Goal: Information Seeking & Learning: Check status

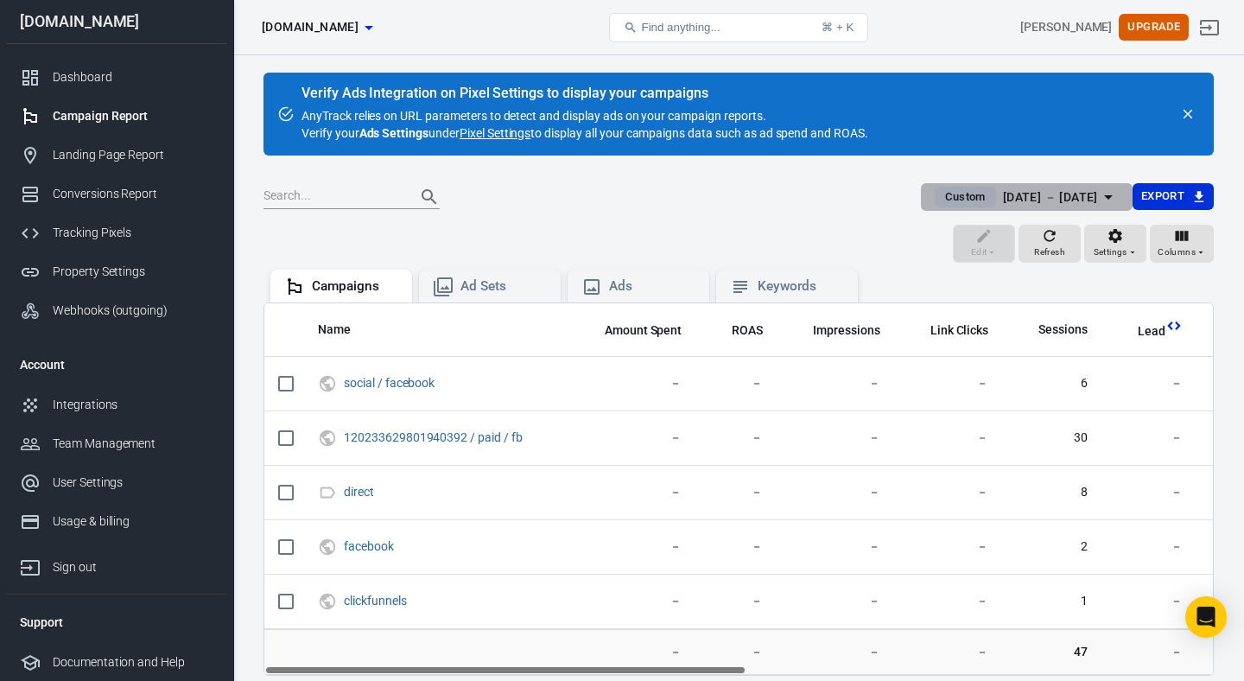
click at [1003, 199] on div "[DATE] － [DATE]" at bounding box center [1050, 198] width 95 height 22
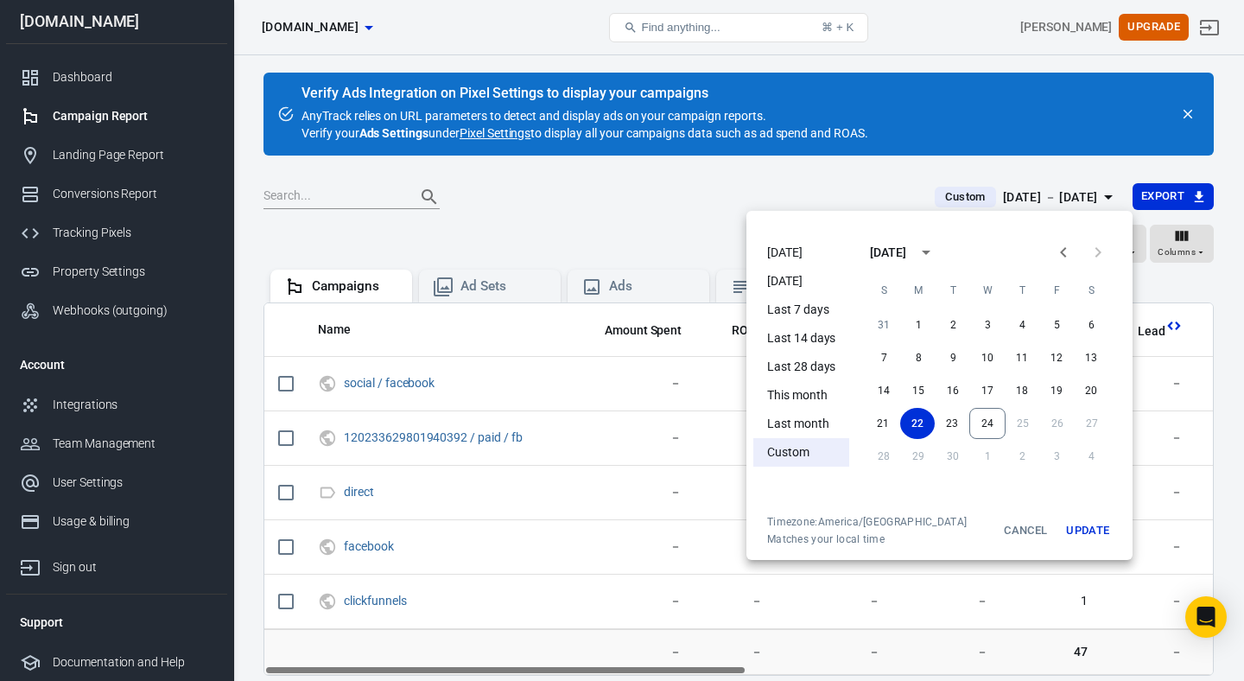
click at [776, 251] on li "[DATE]" at bounding box center [801, 252] width 96 height 29
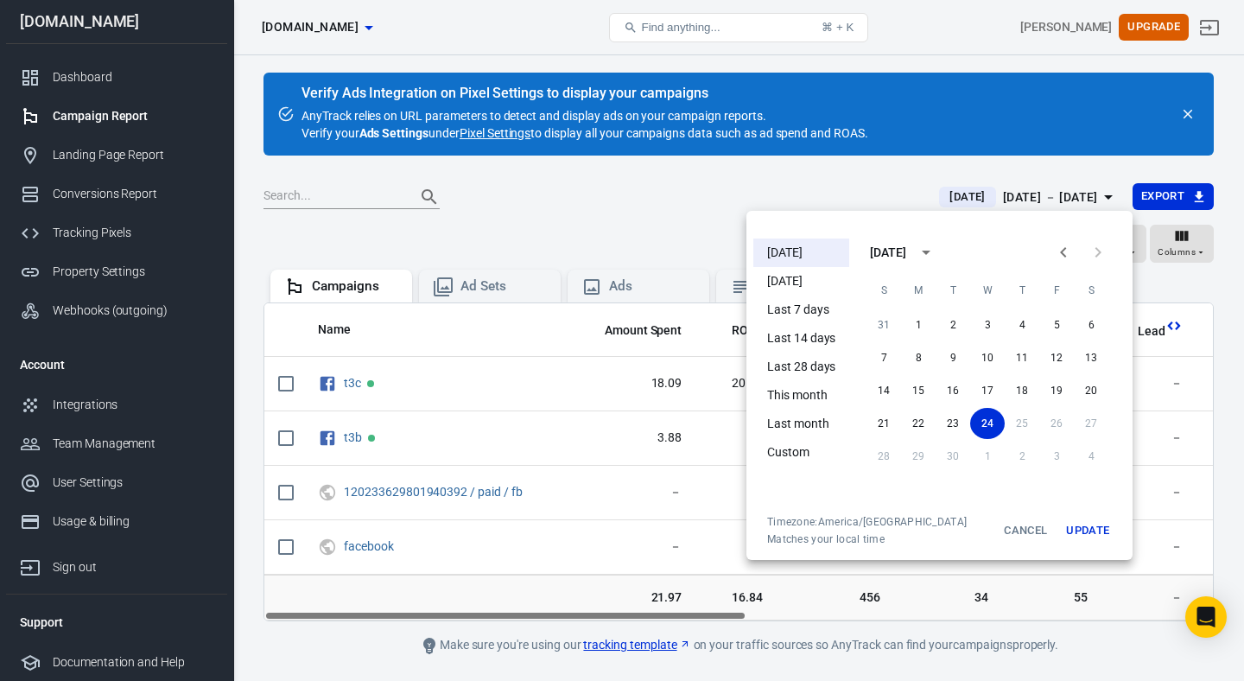
click at [639, 218] on div at bounding box center [622, 340] width 1244 height 681
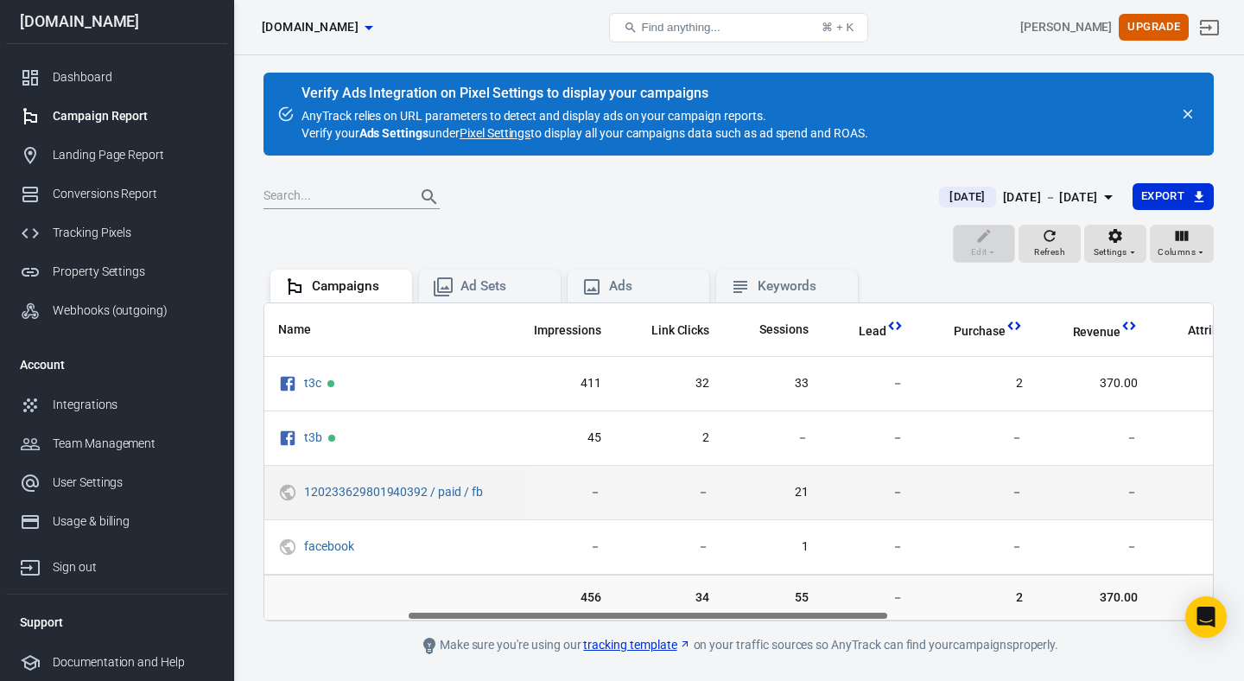
scroll to position [0, 304]
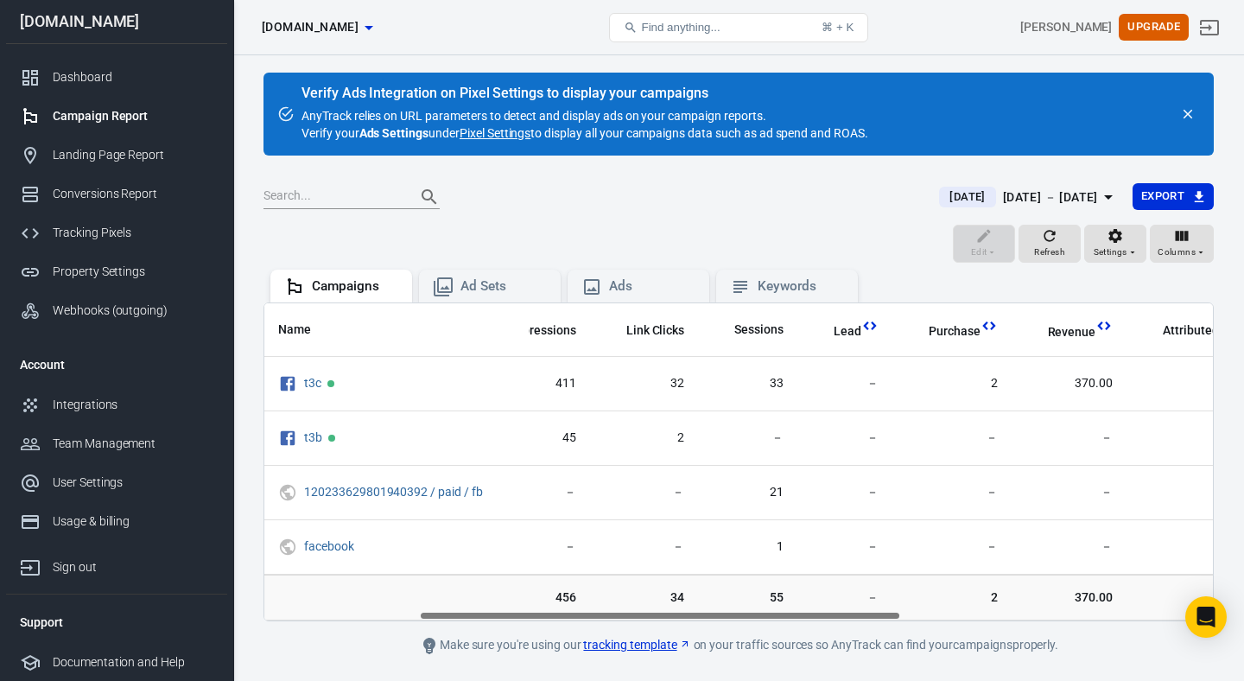
click at [1038, 195] on div "[DATE] － [DATE]" at bounding box center [1050, 198] width 95 height 22
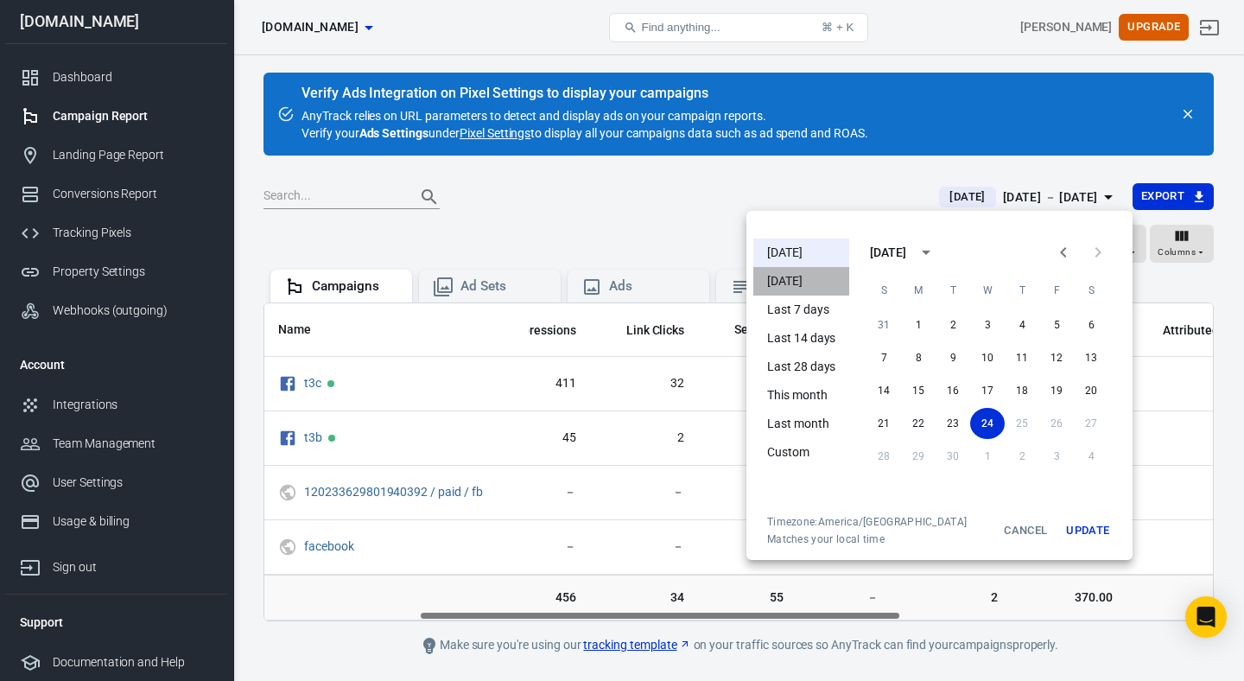
click at [786, 281] on li "[DATE]" at bounding box center [801, 281] width 96 height 29
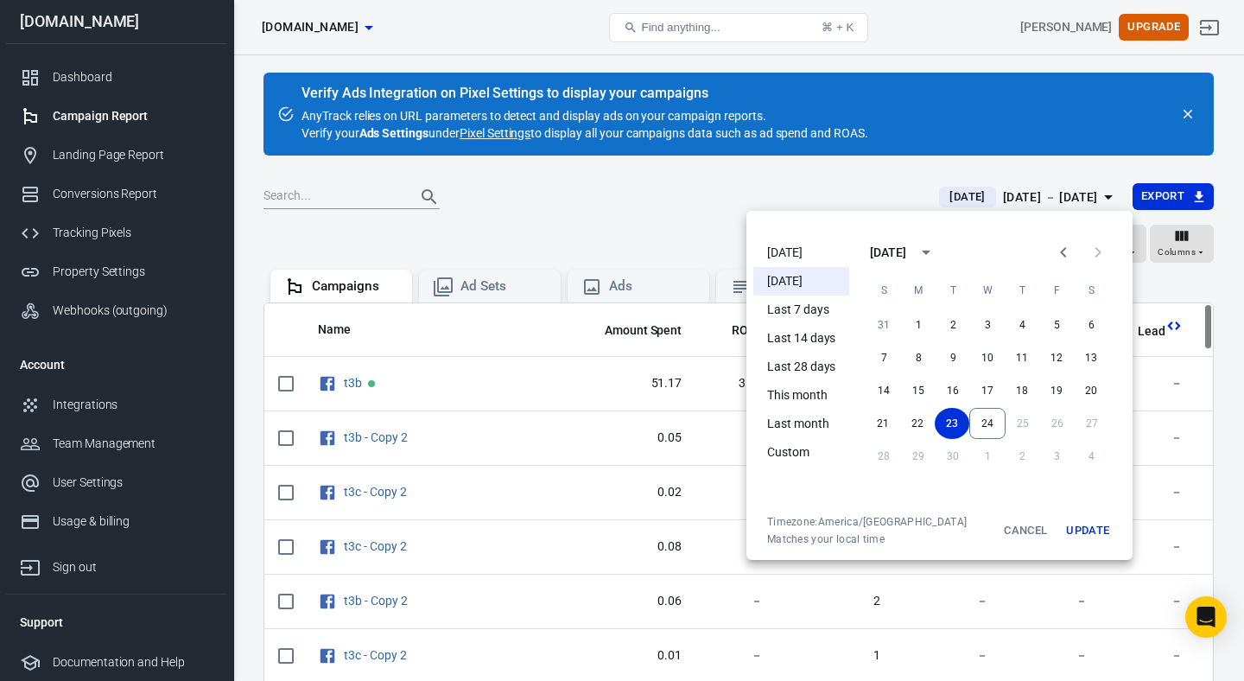
click at [666, 213] on div at bounding box center [622, 340] width 1244 height 681
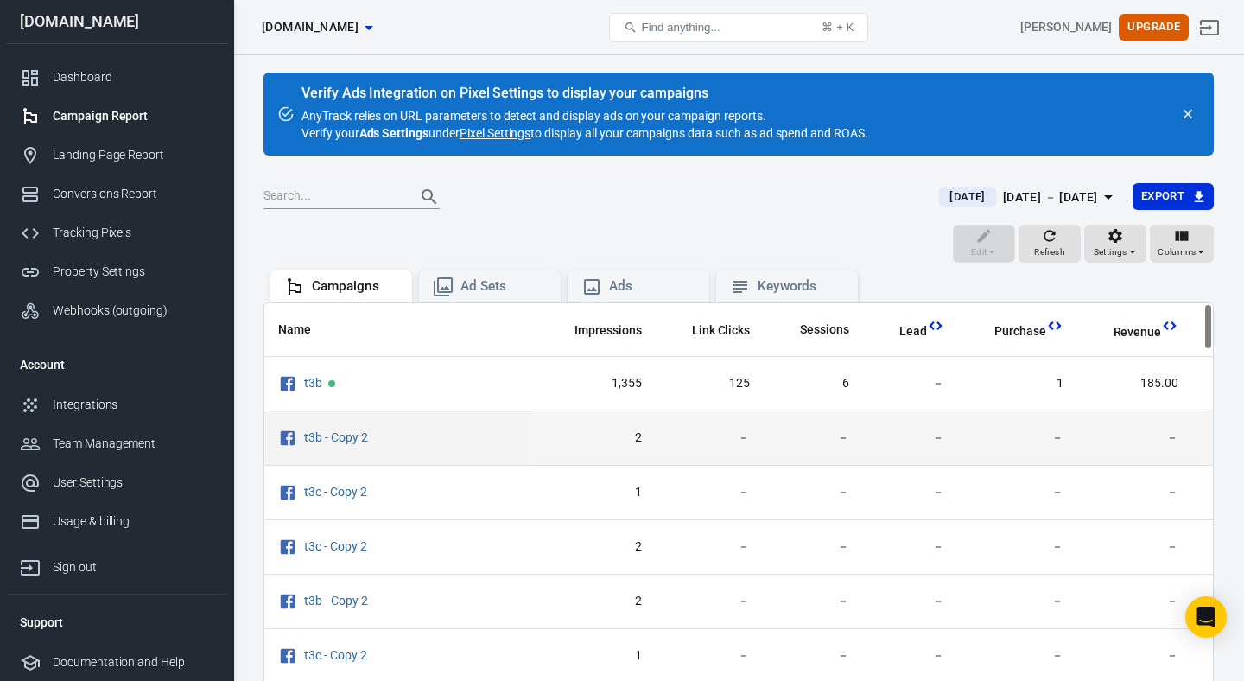
scroll to position [0, 243]
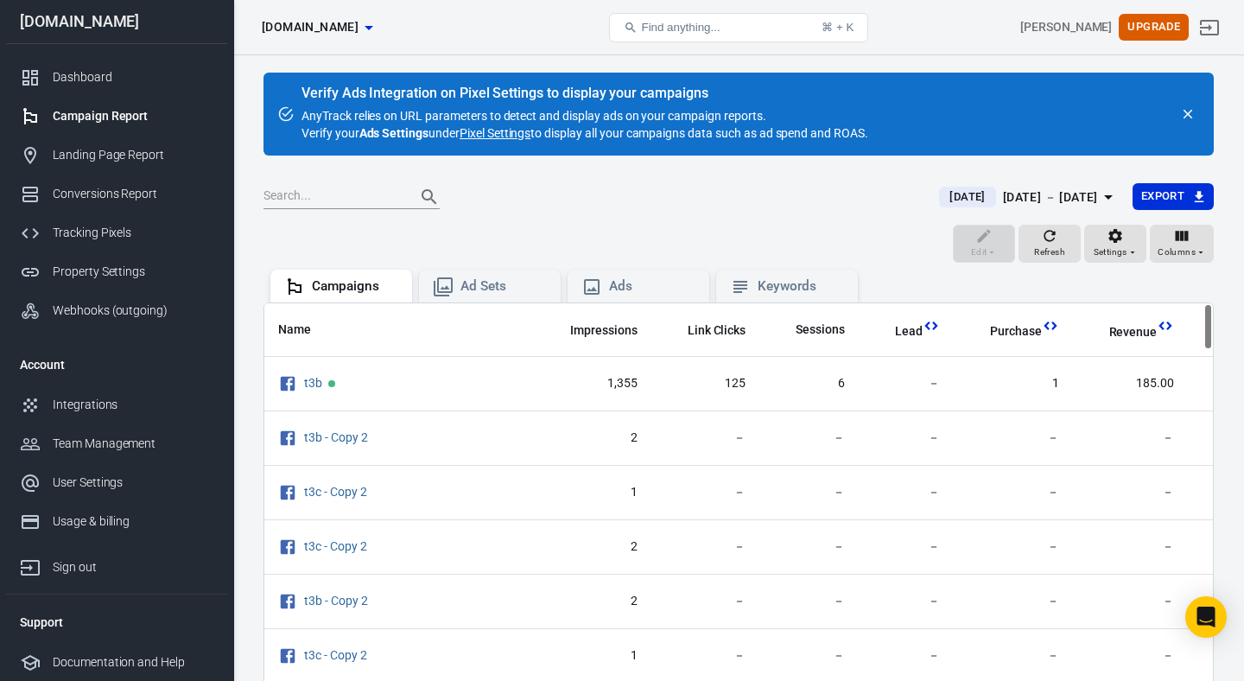
click at [1013, 201] on div "[DATE] － [DATE]" at bounding box center [1050, 198] width 95 height 22
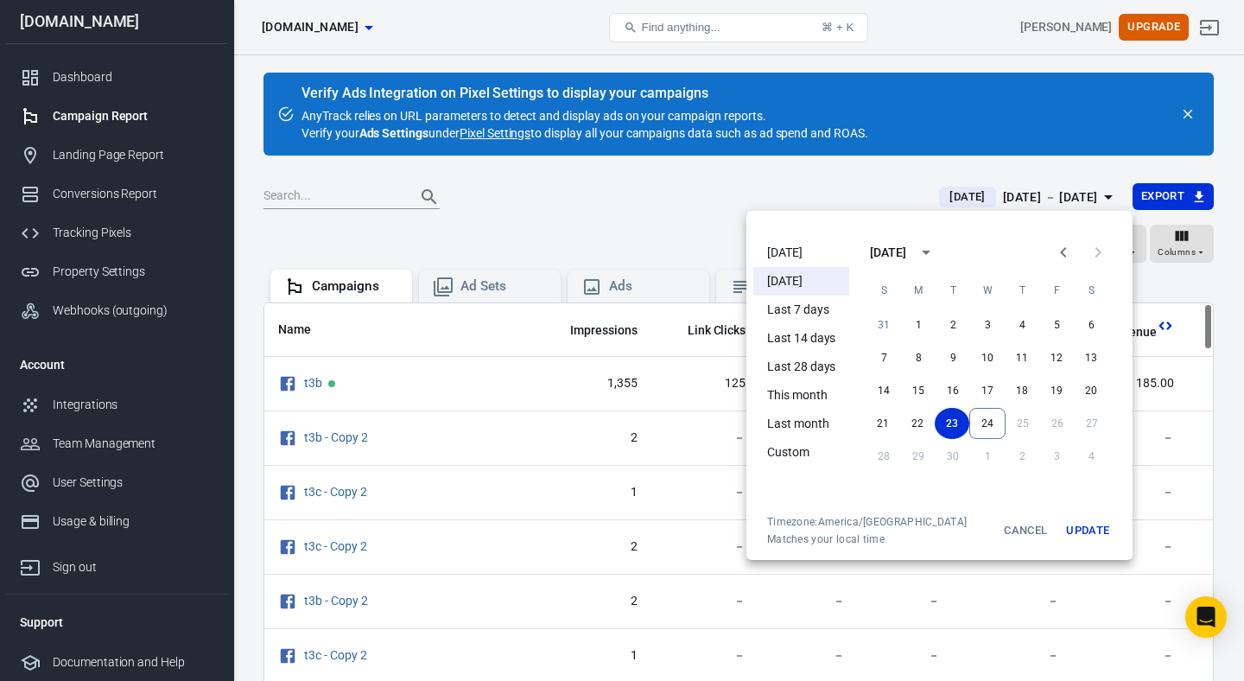
click at [794, 248] on li "[DATE]" at bounding box center [801, 252] width 96 height 29
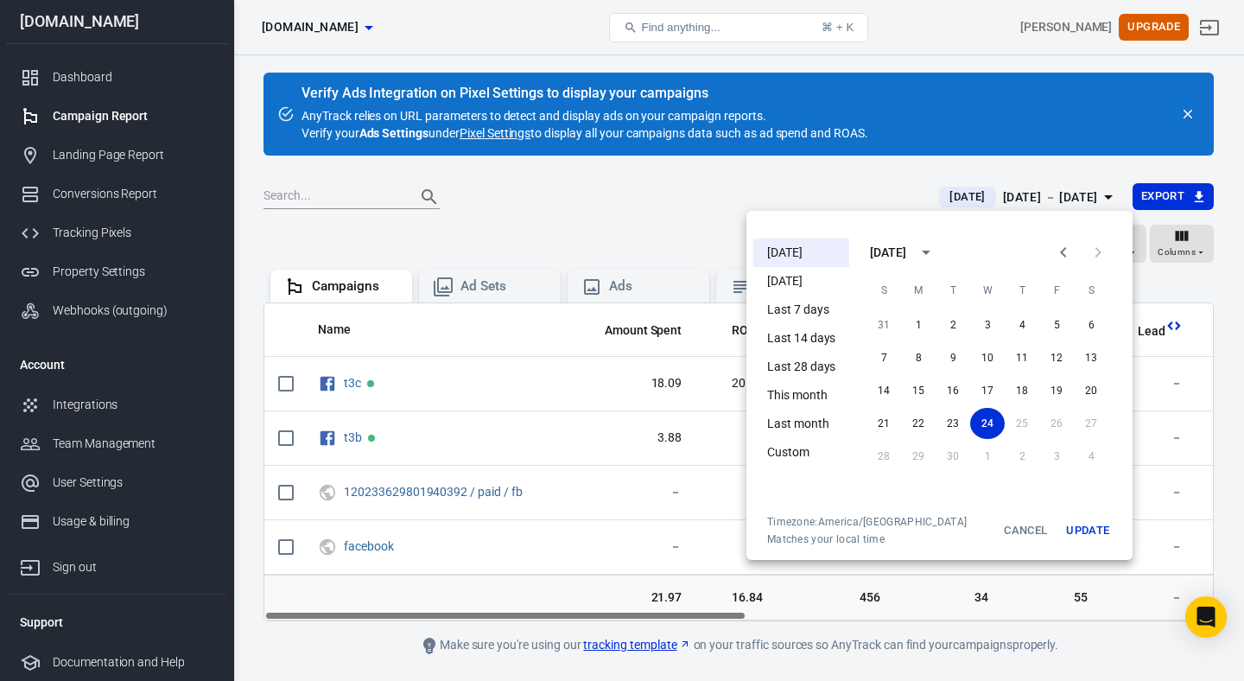
click at [1010, 529] on button "Cancel" at bounding box center [1025, 530] width 55 height 31
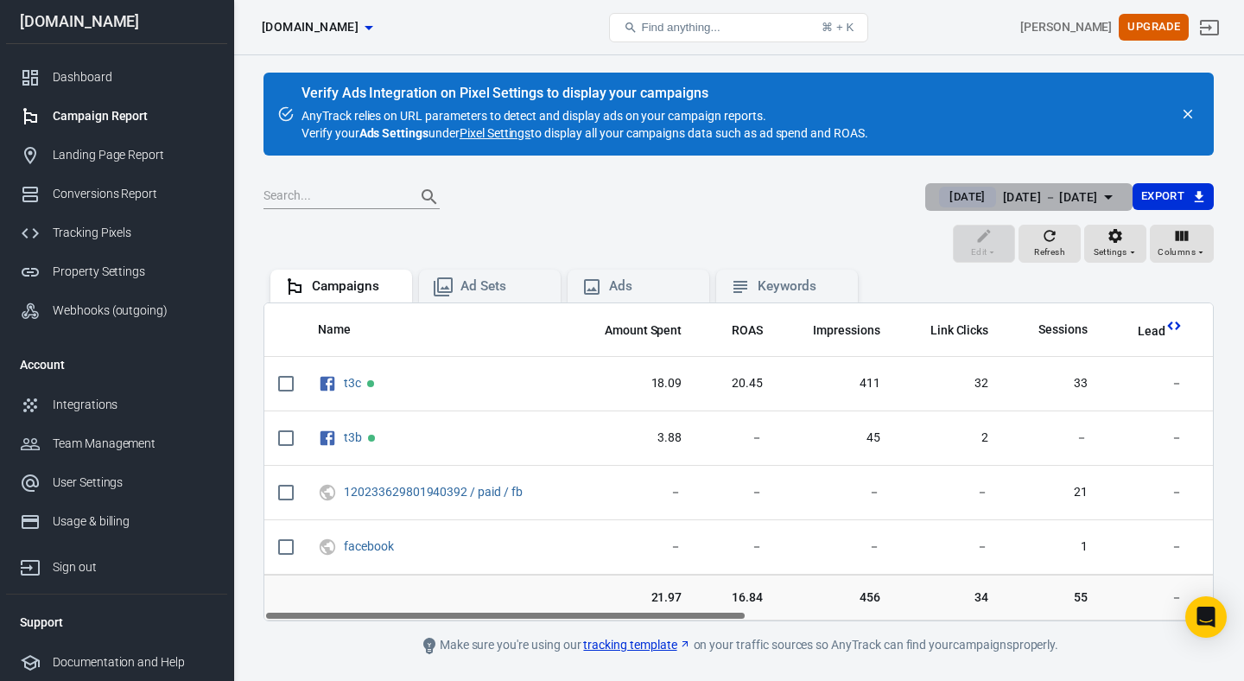
click at [1044, 198] on div "[DATE] － [DATE]" at bounding box center [1050, 198] width 95 height 22
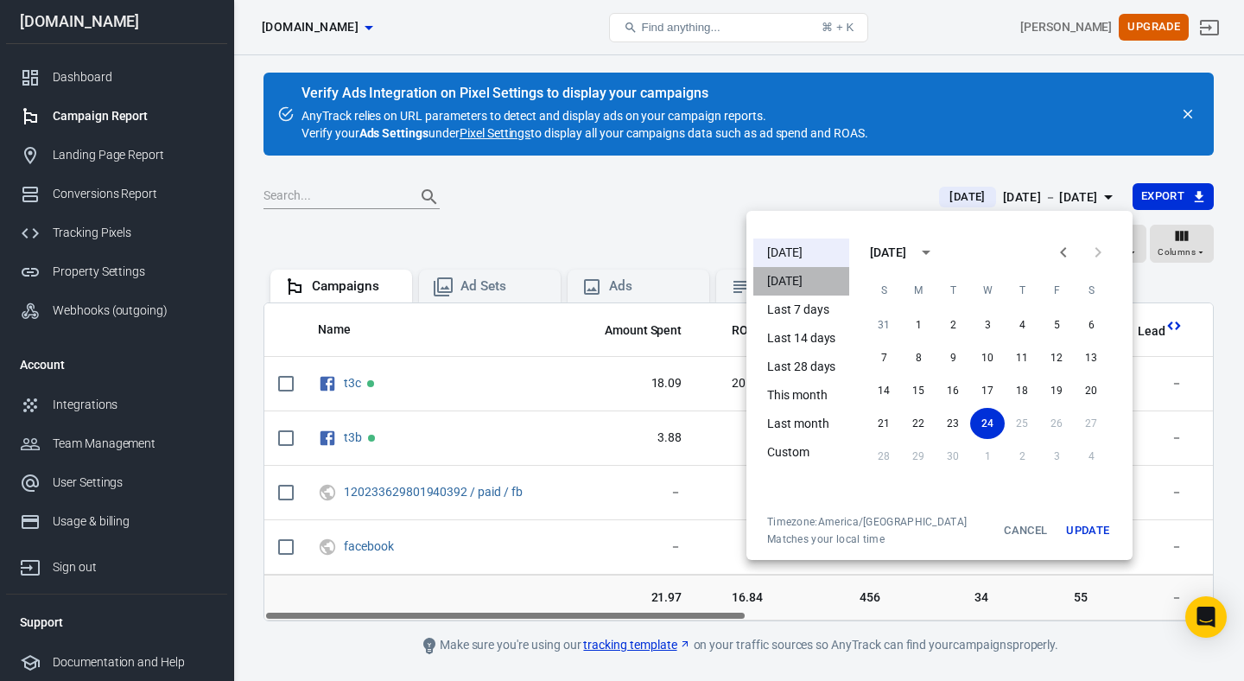
click at [780, 281] on li "[DATE]" at bounding box center [801, 281] width 96 height 29
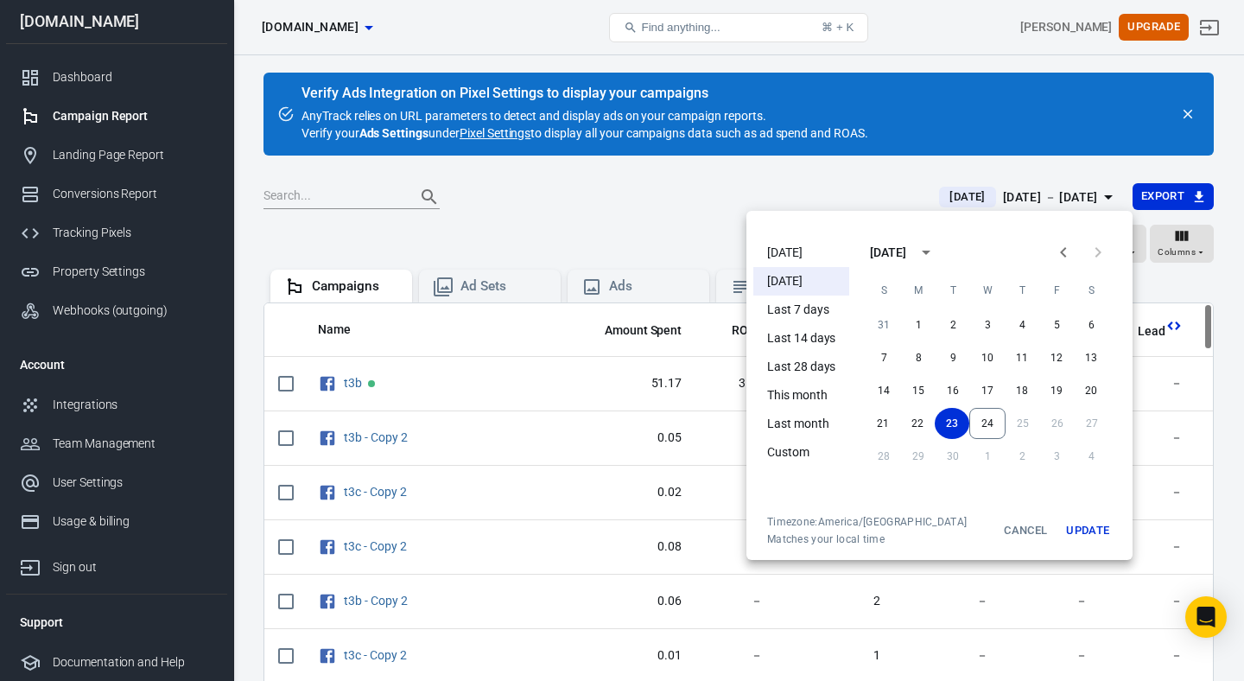
click at [761, 176] on div at bounding box center [622, 340] width 1244 height 681
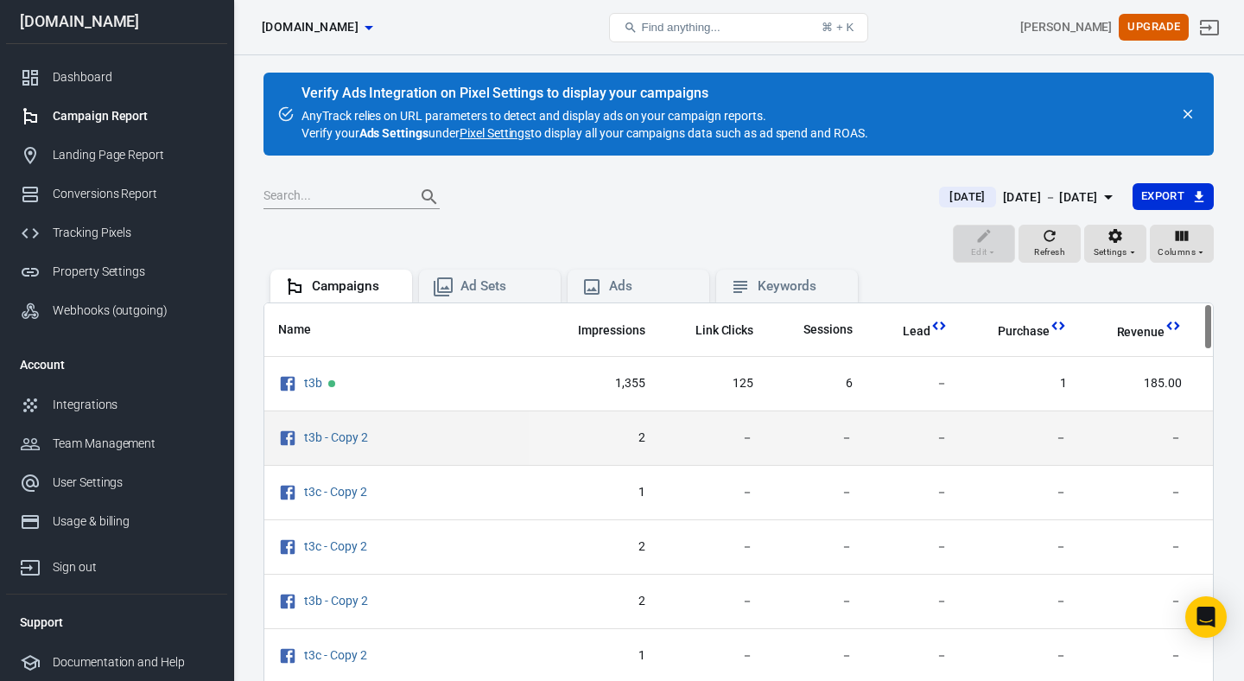
scroll to position [0, 234]
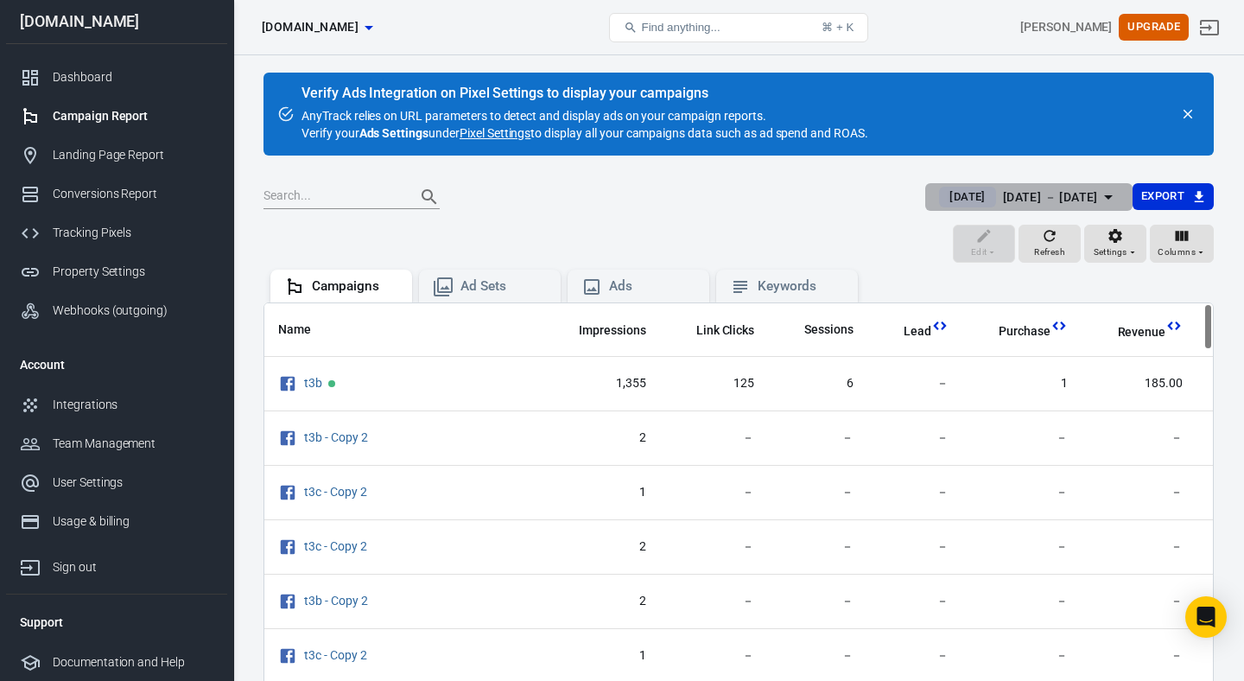
click at [1003, 193] on div "[DATE] － [DATE]" at bounding box center [1050, 198] width 95 height 22
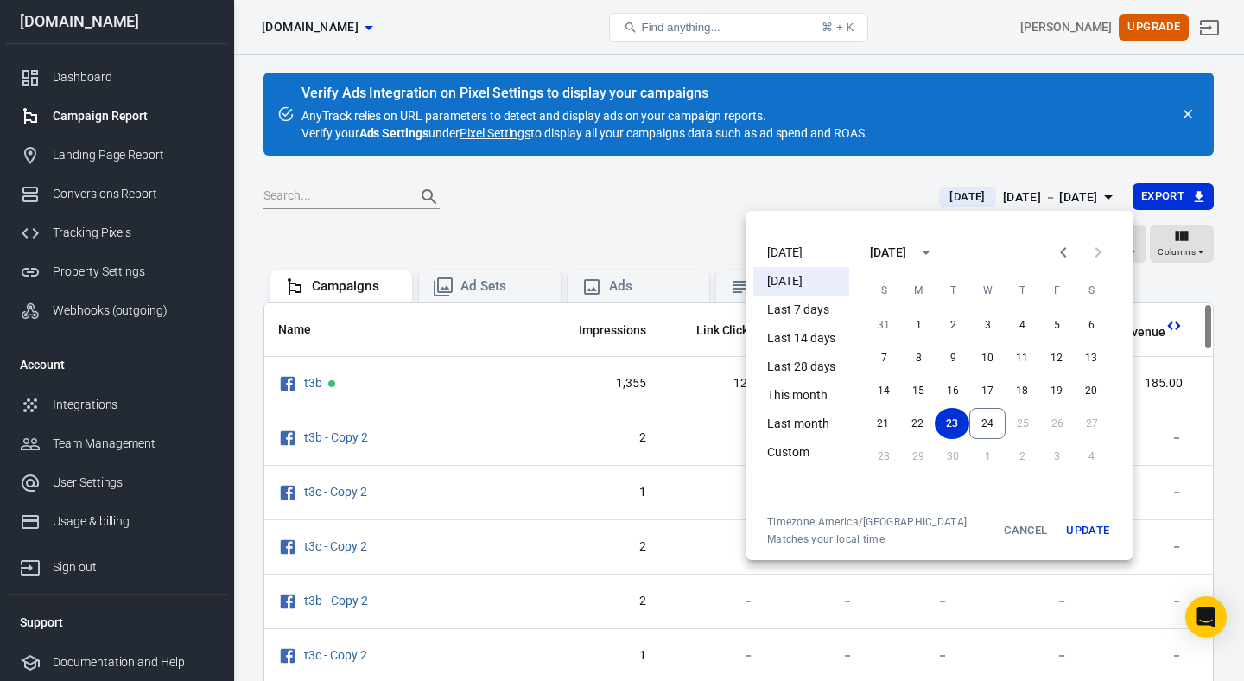
click at [795, 252] on li "[DATE]" at bounding box center [801, 252] width 96 height 29
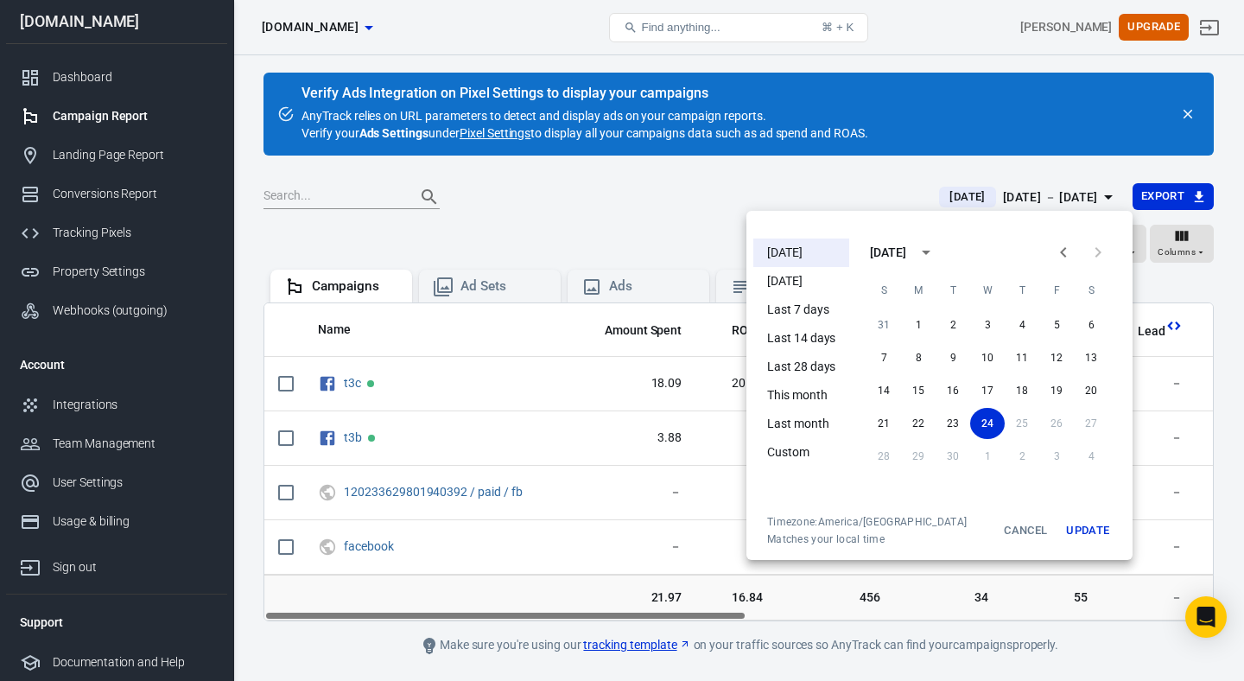
click at [643, 202] on div at bounding box center [622, 340] width 1244 height 681
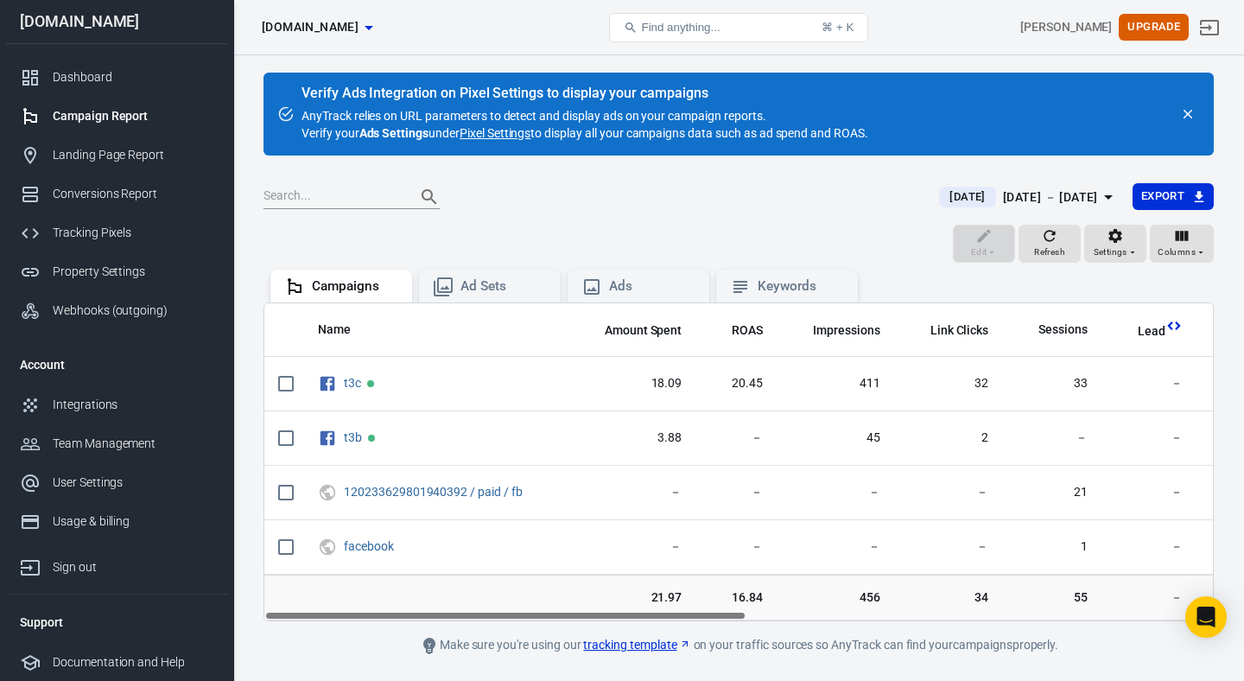
click at [1011, 193] on div "[DATE] － [DATE]" at bounding box center [1050, 198] width 95 height 22
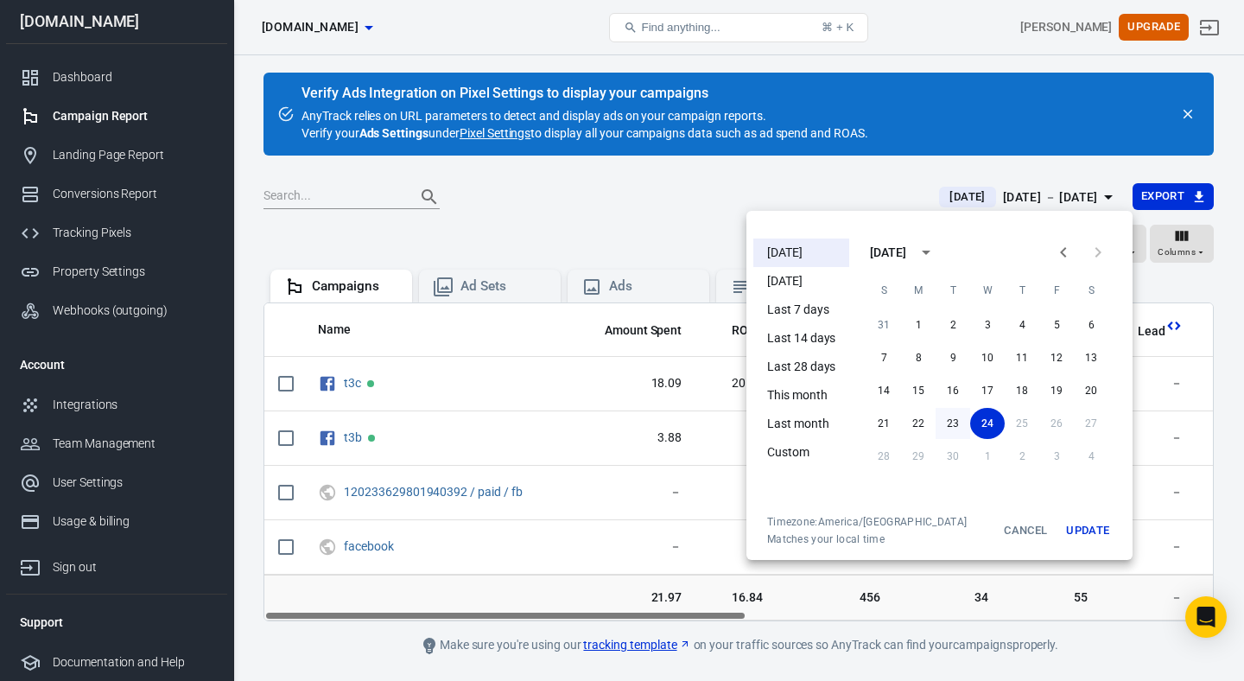
click at [951, 420] on button "23" at bounding box center [952, 423] width 35 height 31
click at [977, 421] on button "24" at bounding box center [987, 423] width 36 height 31
click at [1086, 532] on button "Update" at bounding box center [1087, 530] width 55 height 31
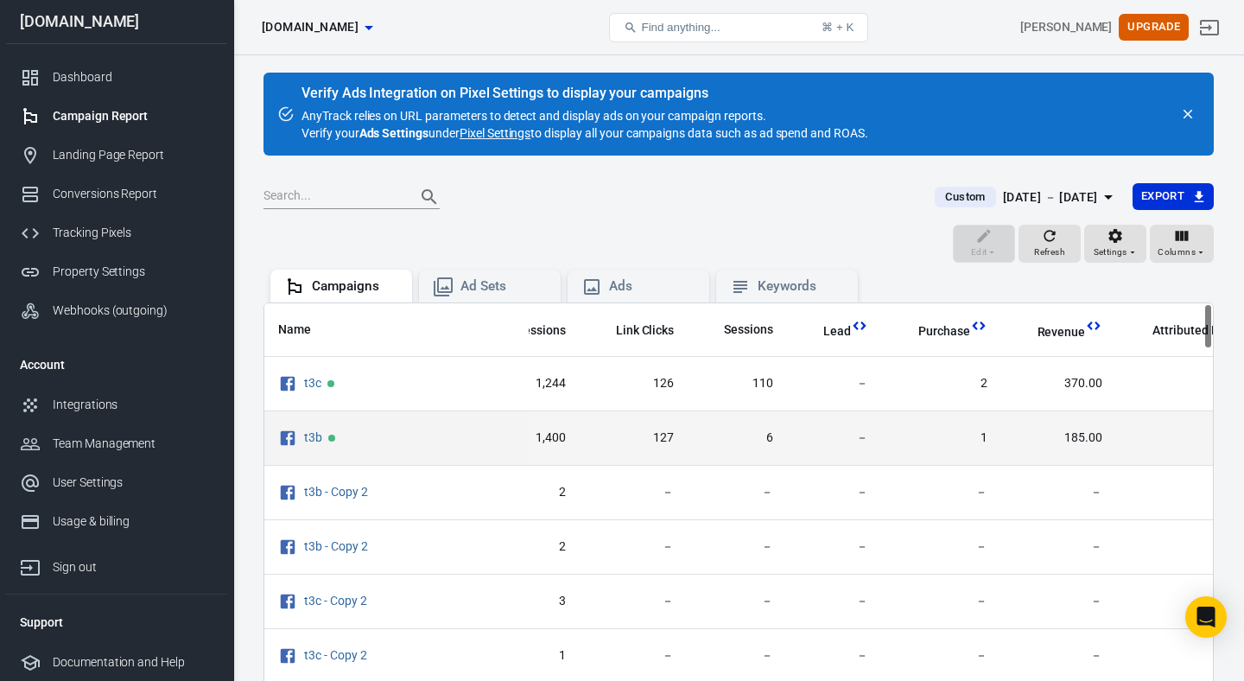
scroll to position [0, 321]
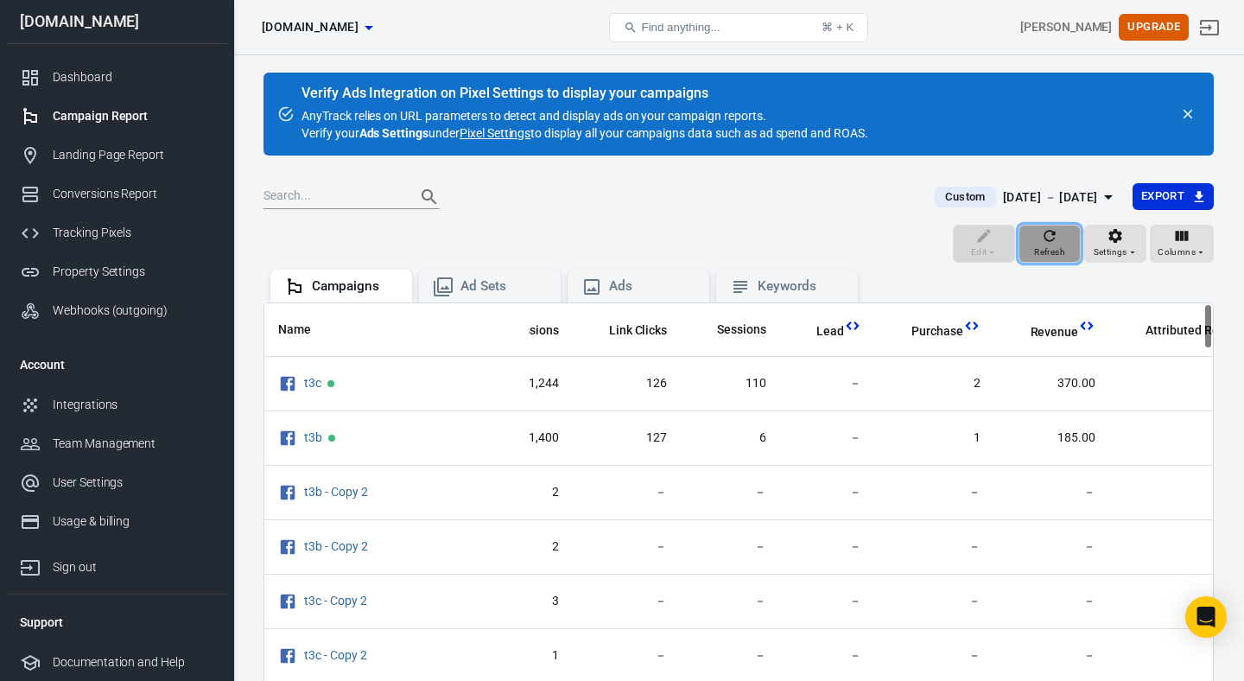
click at [1043, 244] on span "Refresh" at bounding box center [1049, 252] width 31 height 16
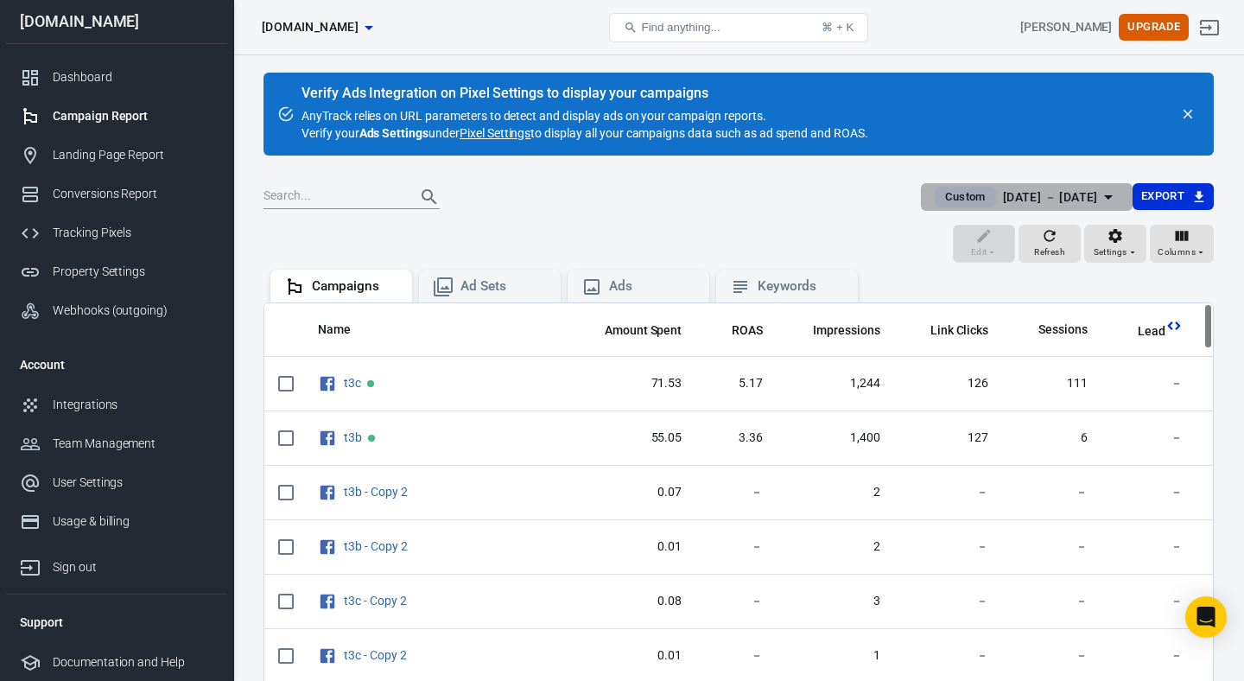
click at [1013, 200] on div "[DATE] － [DATE]" at bounding box center [1050, 198] width 95 height 22
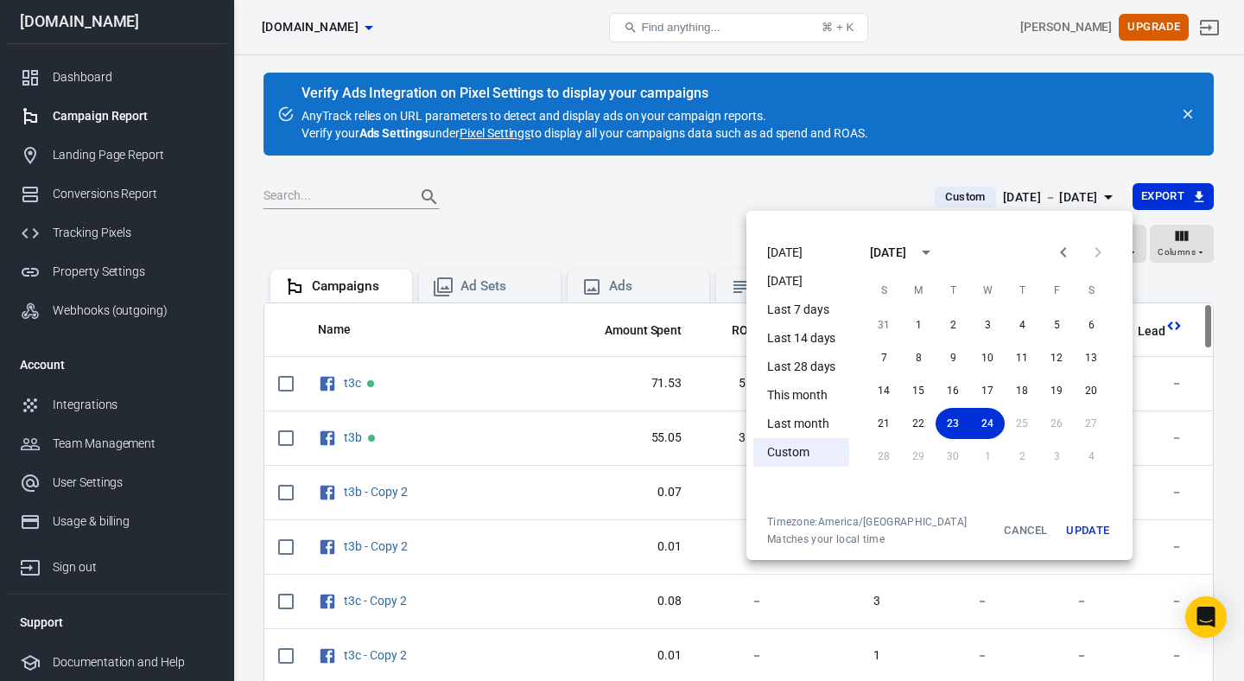
click at [783, 249] on li "[DATE]" at bounding box center [801, 252] width 96 height 29
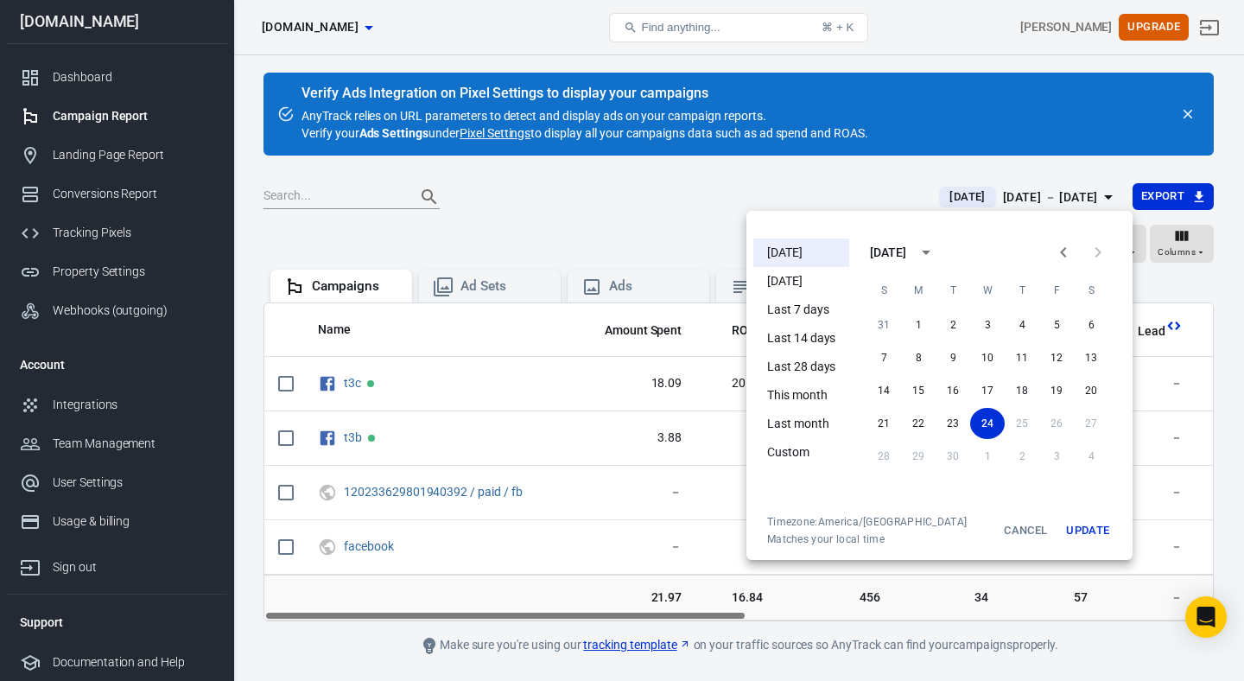
click at [630, 206] on div at bounding box center [622, 340] width 1244 height 681
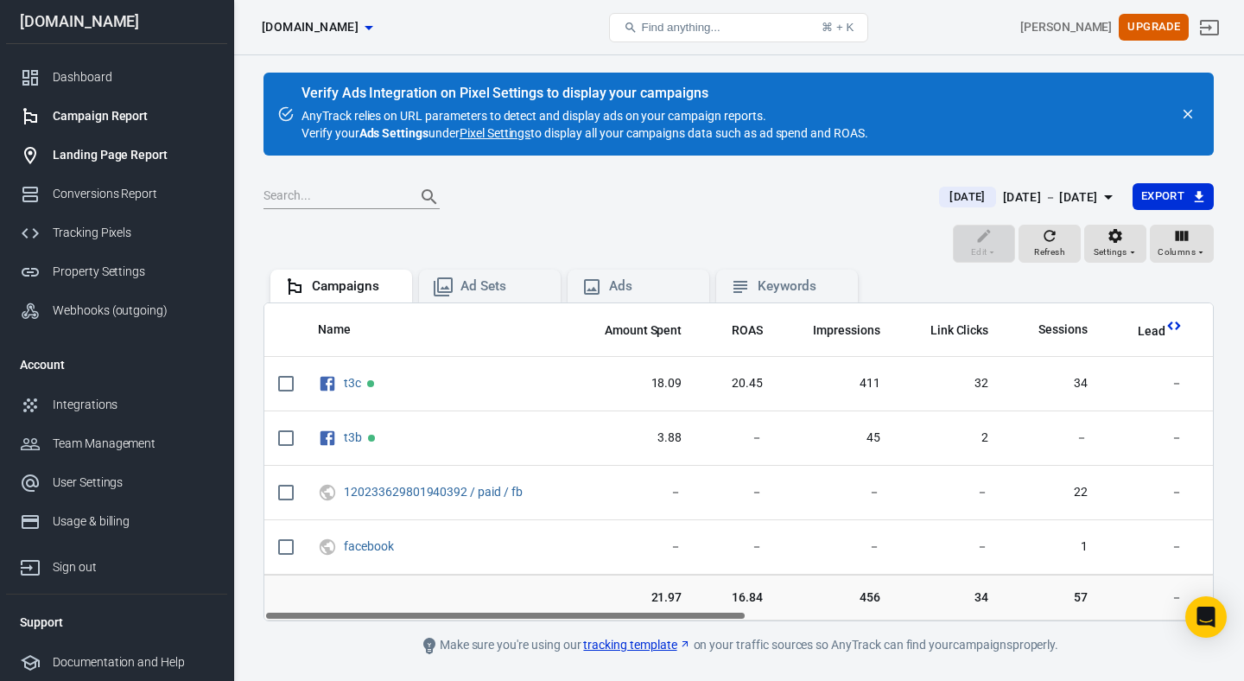
click at [140, 155] on div "Landing Page Report" at bounding box center [133, 155] width 161 height 18
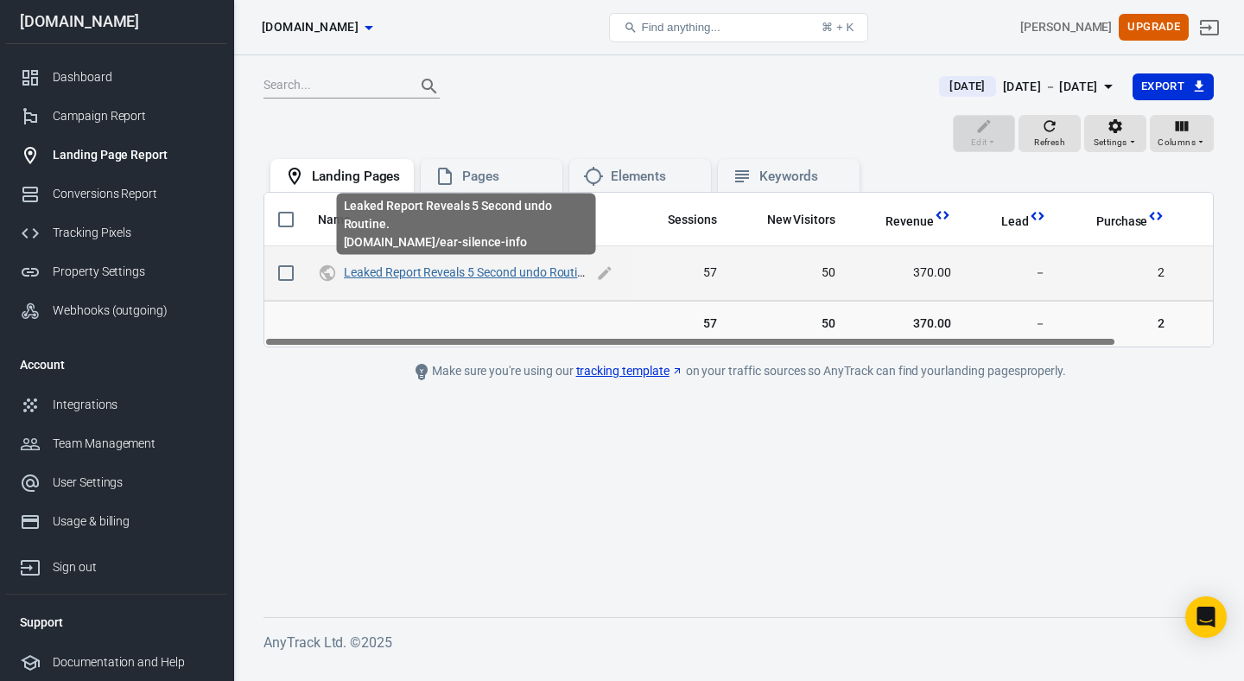
click at [518, 271] on link "Leaked Report Reveals 5 Second undo Routine." at bounding box center [469, 272] width 250 height 14
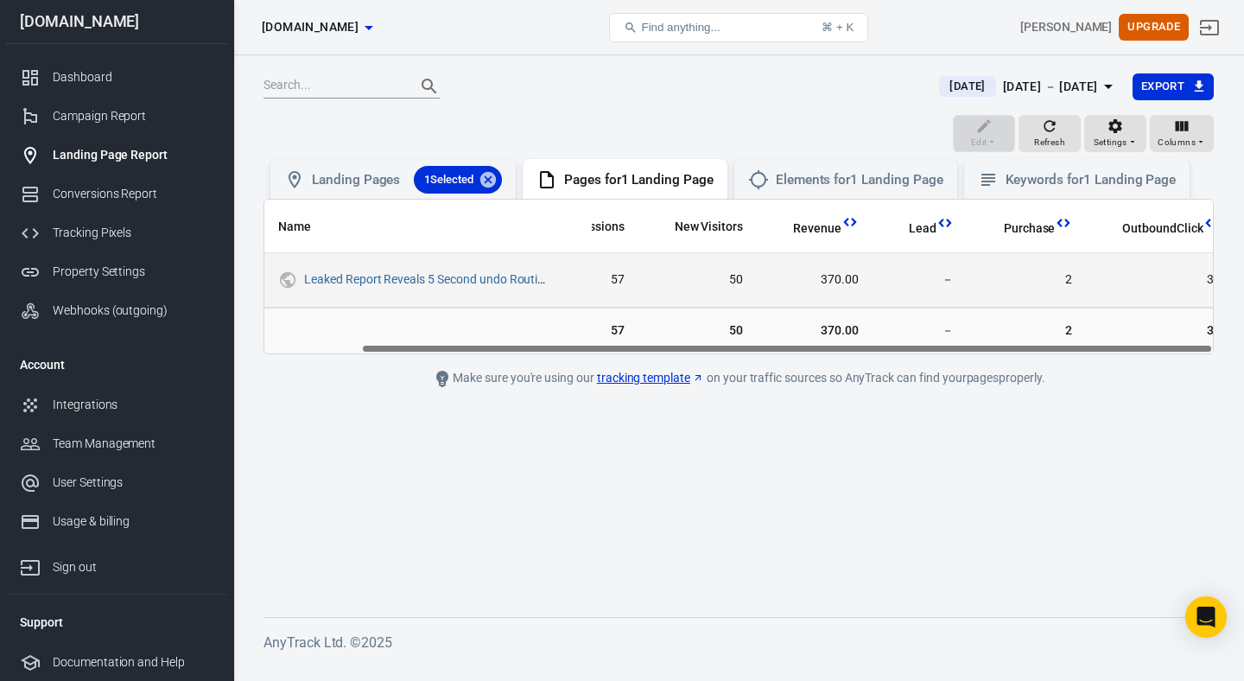
scroll to position [0, 107]
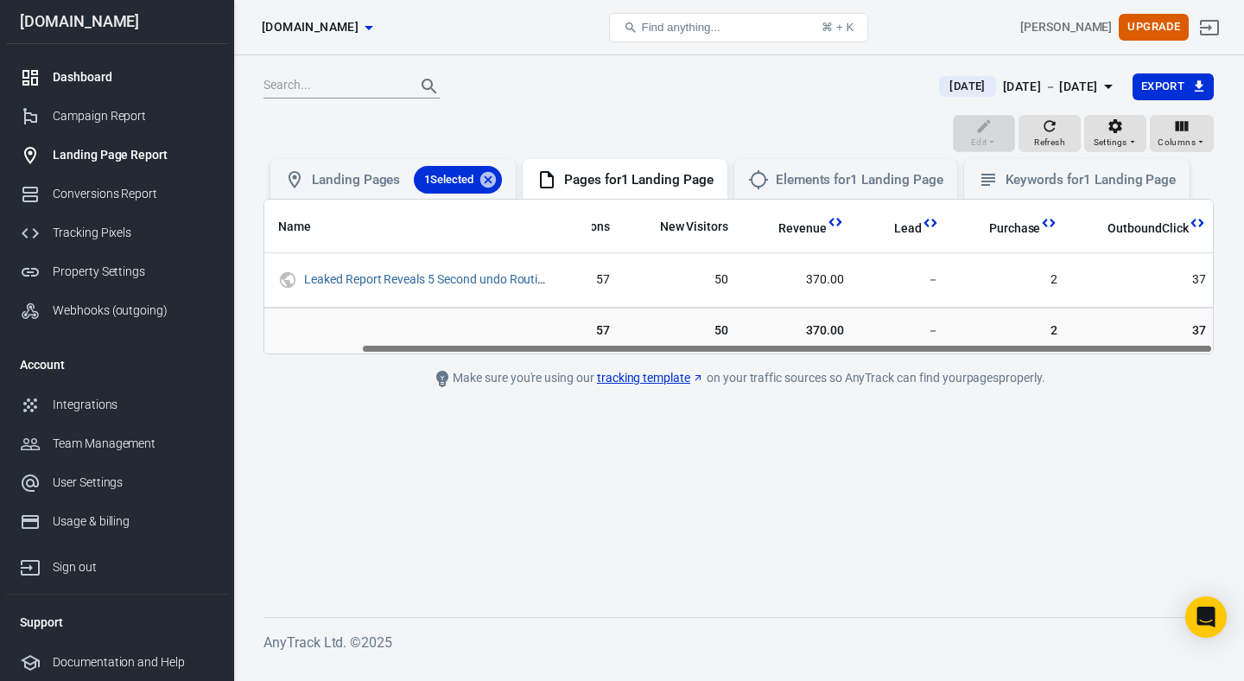
click at [118, 84] on div "Dashboard" at bounding box center [133, 77] width 161 height 18
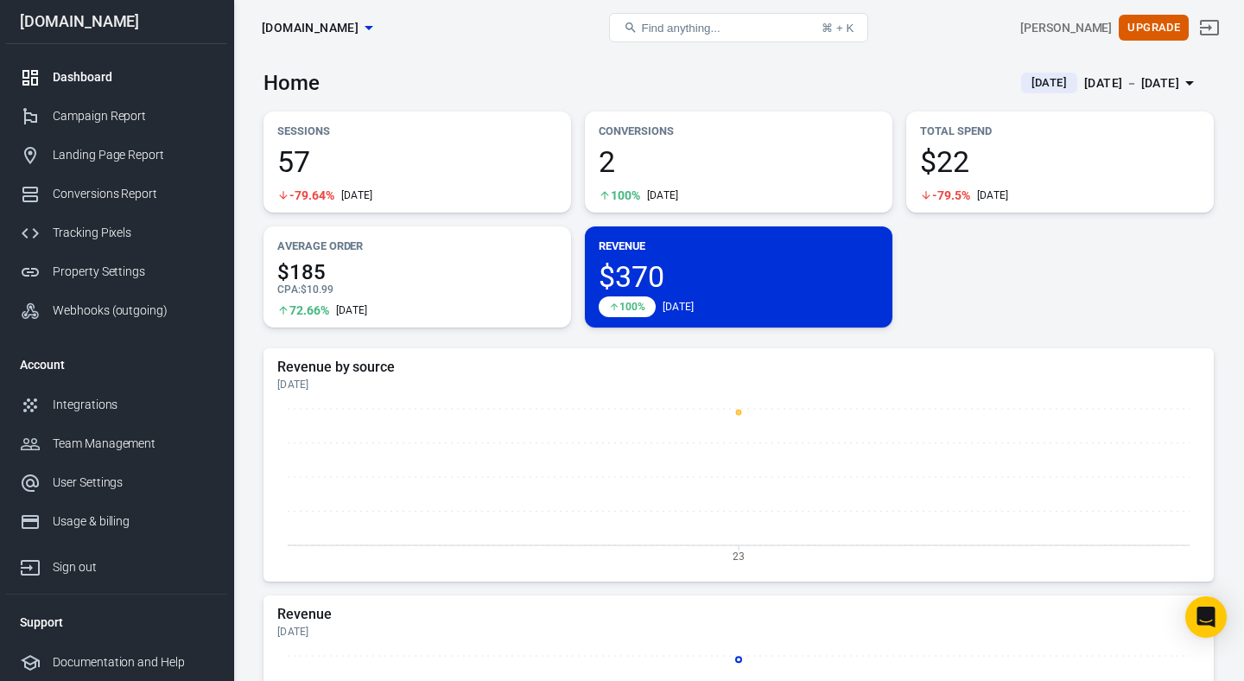
click at [1084, 81] on div "[DATE] － [DATE]" at bounding box center [1131, 84] width 95 height 22
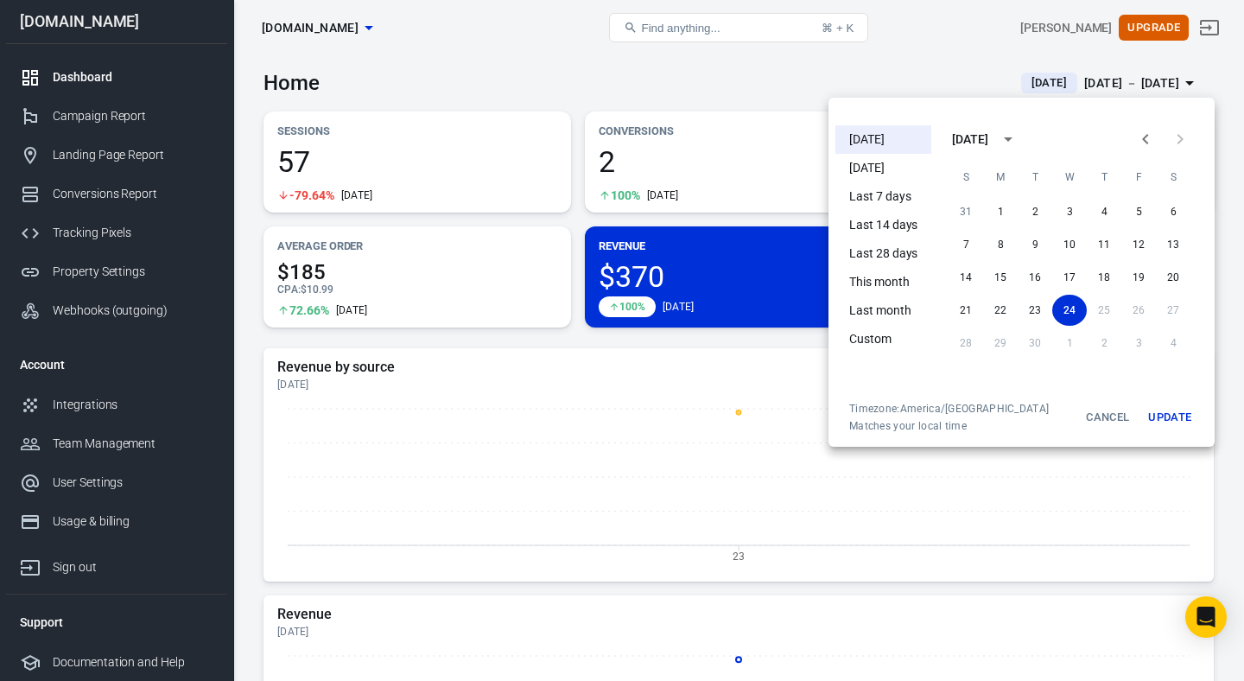
click at [877, 167] on li "[DATE]" at bounding box center [883, 168] width 96 height 29
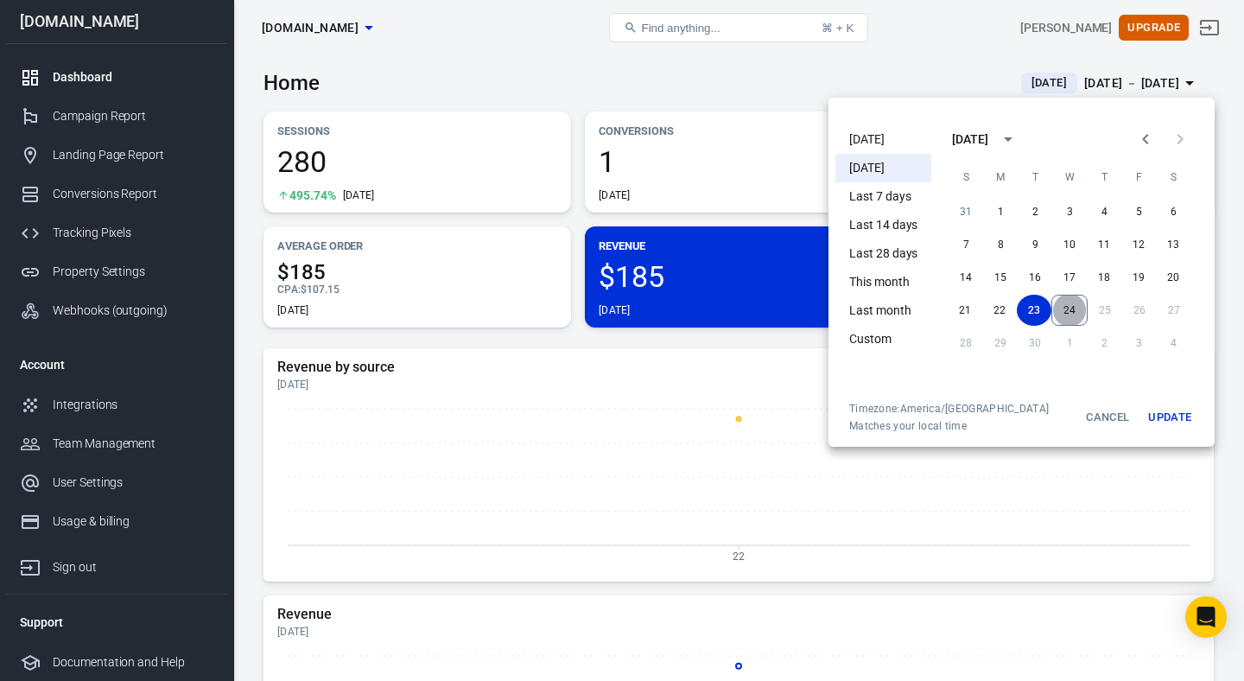
click at [1072, 308] on button "24" at bounding box center [1069, 310] width 36 height 31
click at [1167, 411] on button "Update" at bounding box center [1169, 417] width 55 height 31
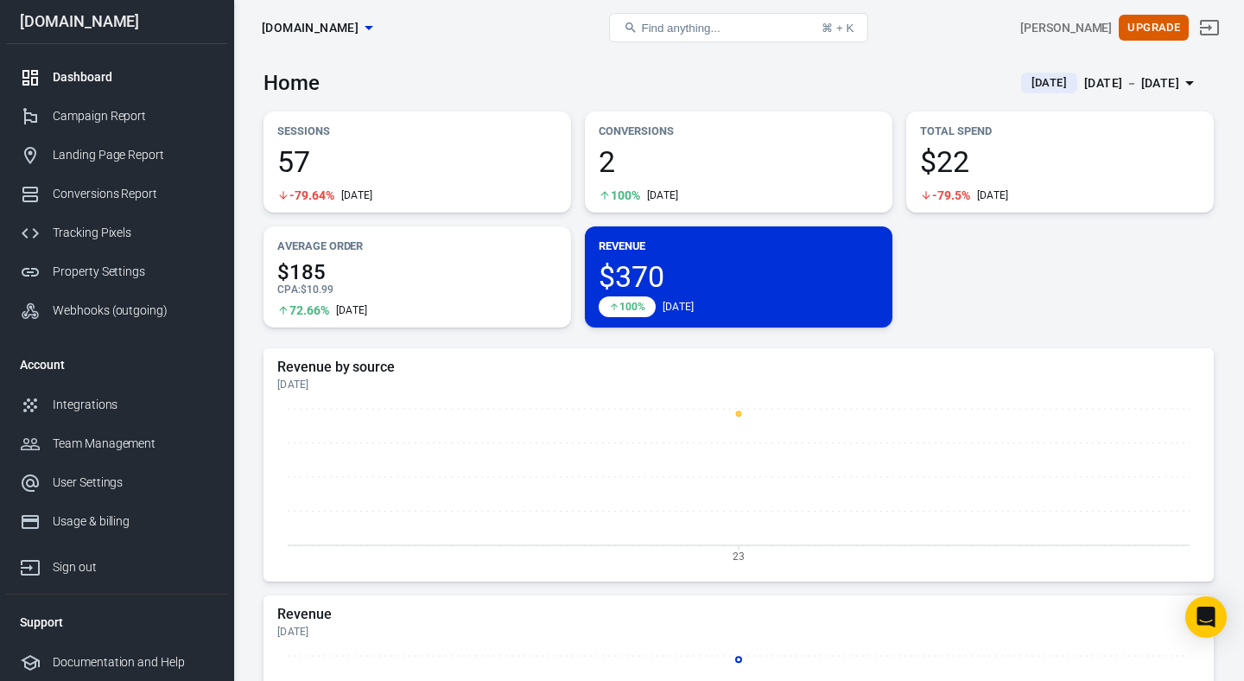
click at [796, 394] on div "Revenue by source [DATE] 23" at bounding box center [738, 464] width 923 height 212
click at [141, 200] on div "Conversions Report" at bounding box center [133, 194] width 161 height 18
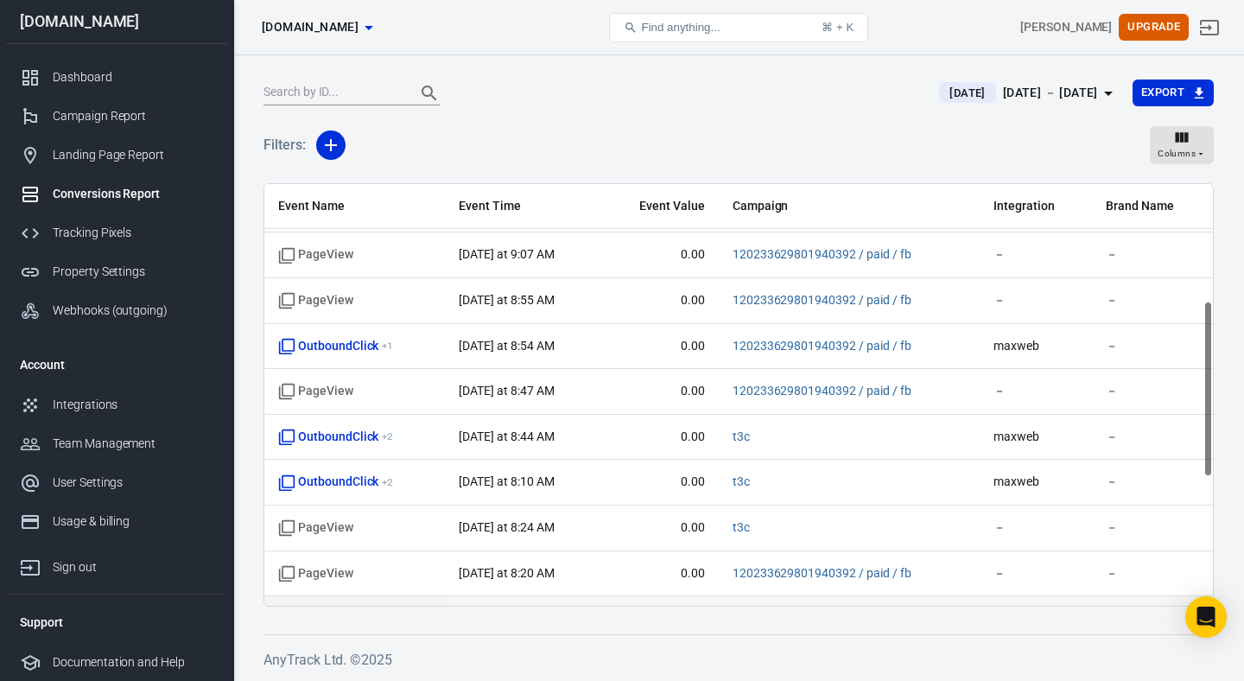
scroll to position [587, 0]
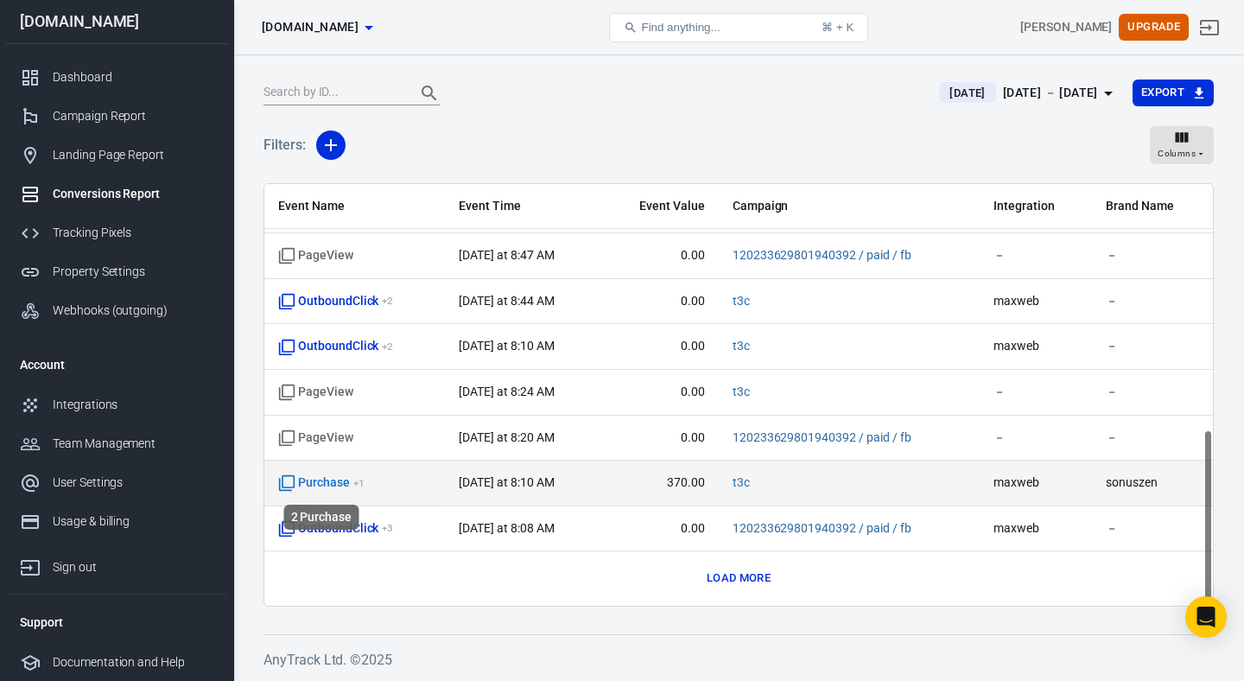
click at [334, 485] on span "Purchase + 1" at bounding box center [321, 482] width 86 height 17
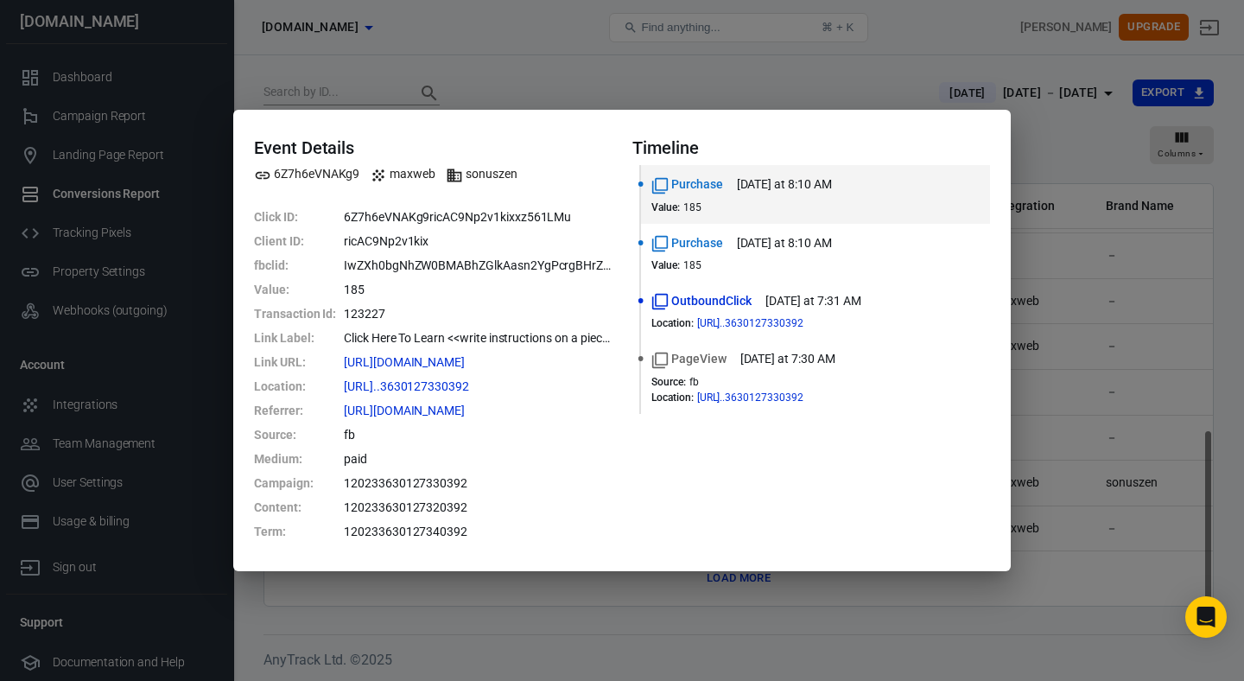
click at [393, 90] on div "Event Details 6Z7h6eVNAKg9 maxweb sonuszen Click ID : 6Z7h6eVNAKg9ricAC9Np2v1ki…" at bounding box center [622, 340] width 1244 height 681
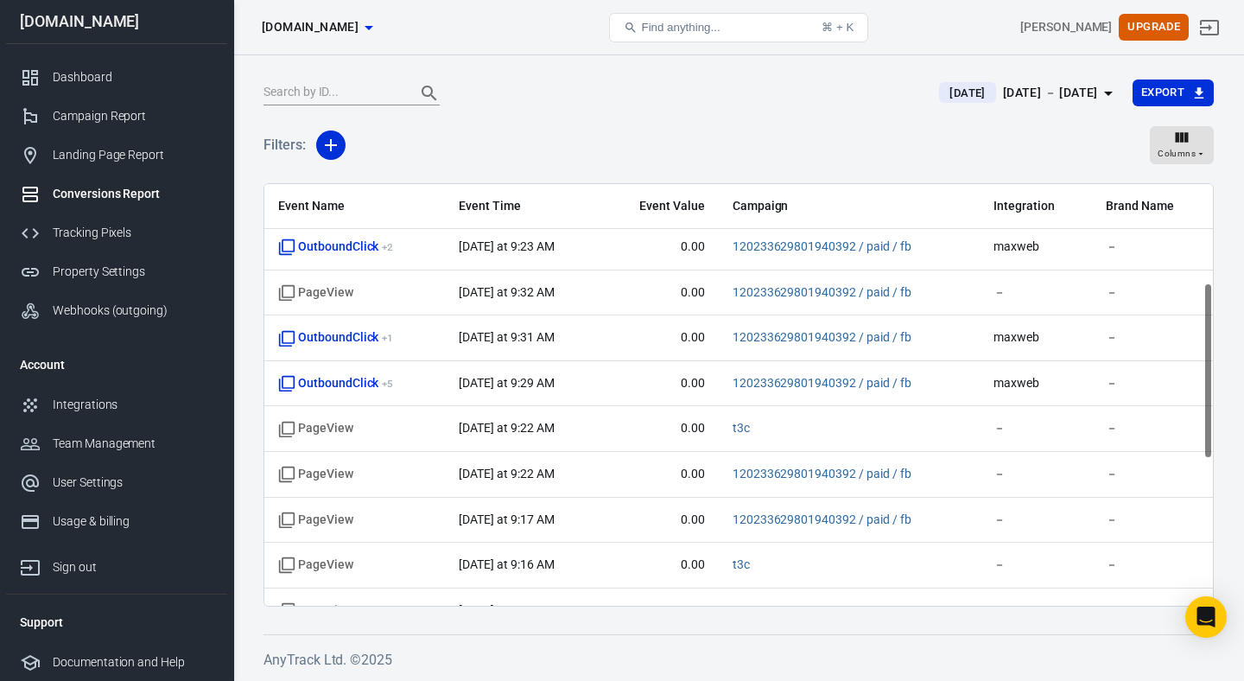
scroll to position [0, 0]
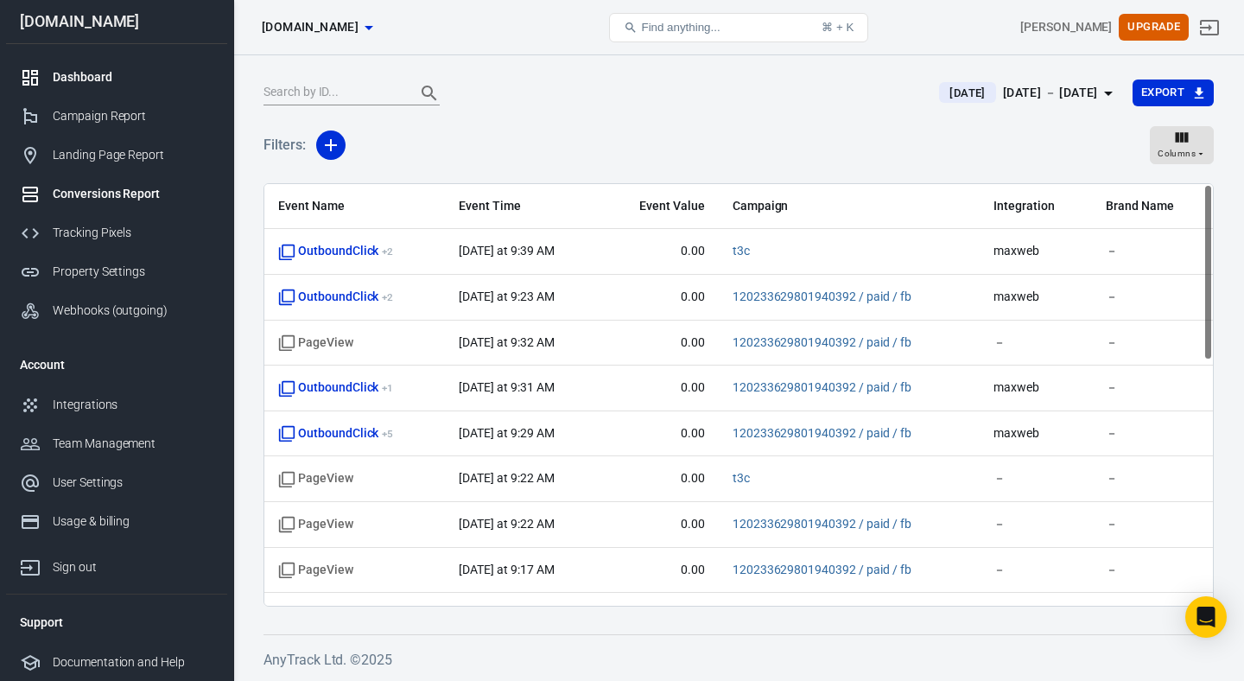
click at [113, 79] on div "Dashboard" at bounding box center [133, 77] width 161 height 18
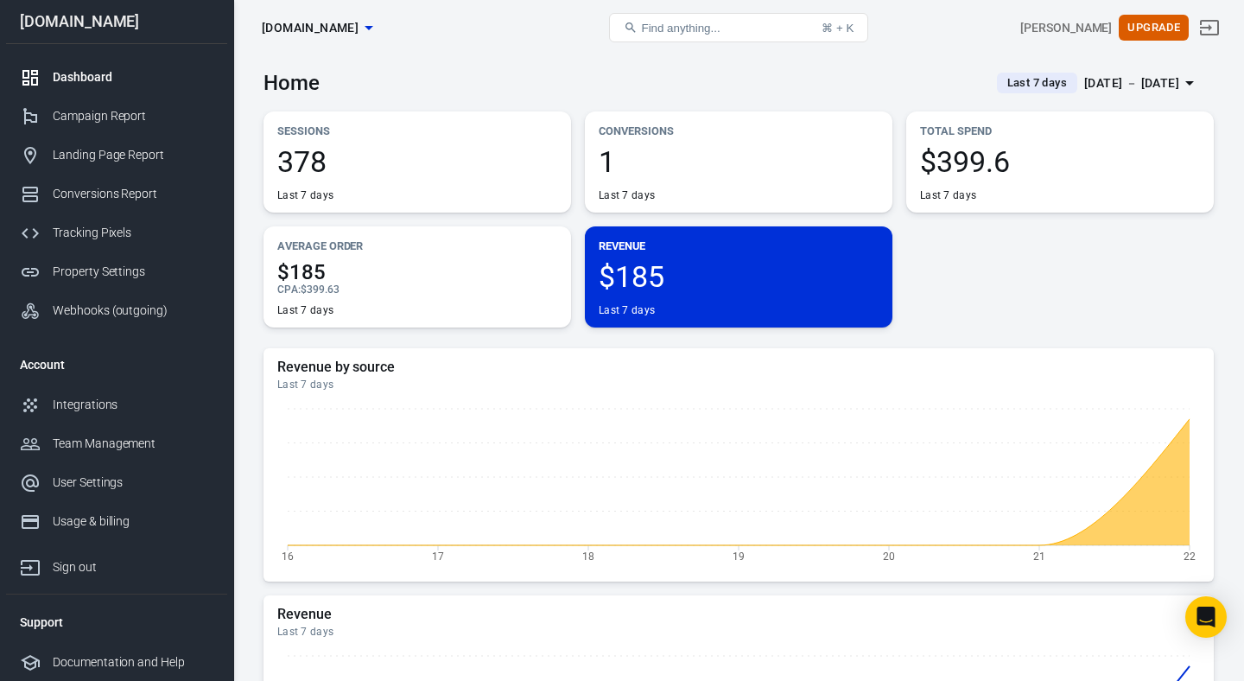
click at [1084, 90] on div "[DATE] － [DATE]" at bounding box center [1131, 84] width 95 height 22
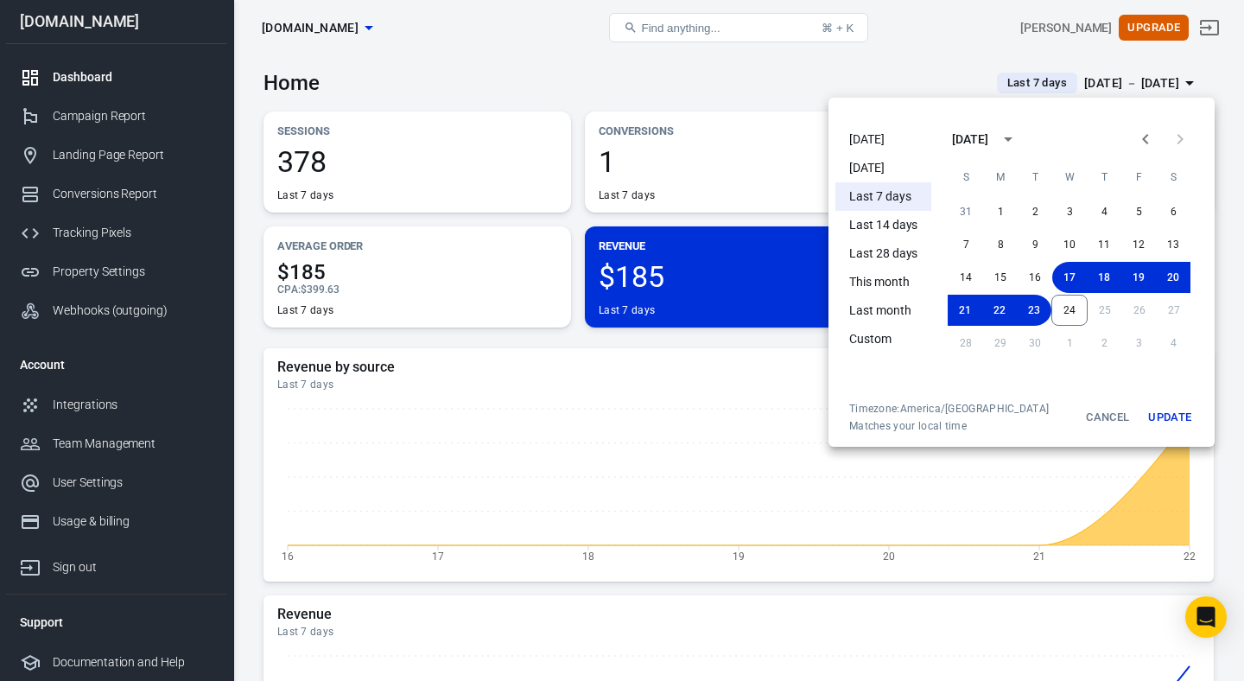
click at [877, 133] on li "[DATE]" at bounding box center [883, 139] width 96 height 29
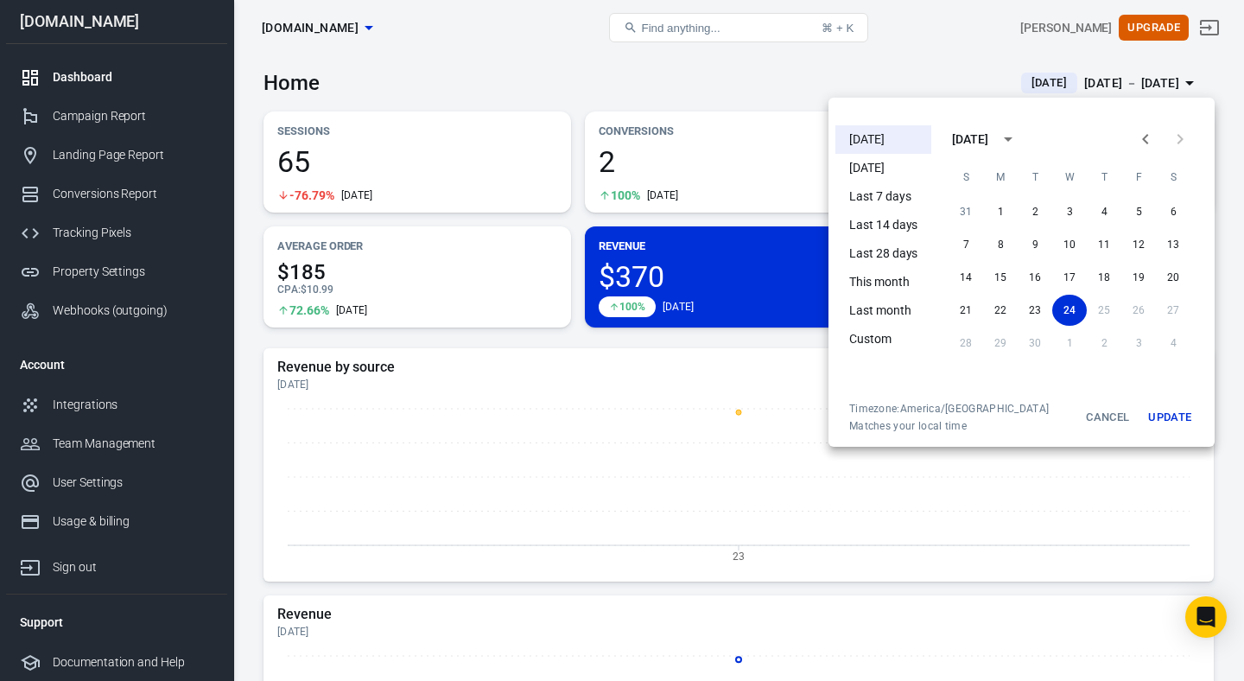
click at [738, 438] on div at bounding box center [622, 340] width 1244 height 681
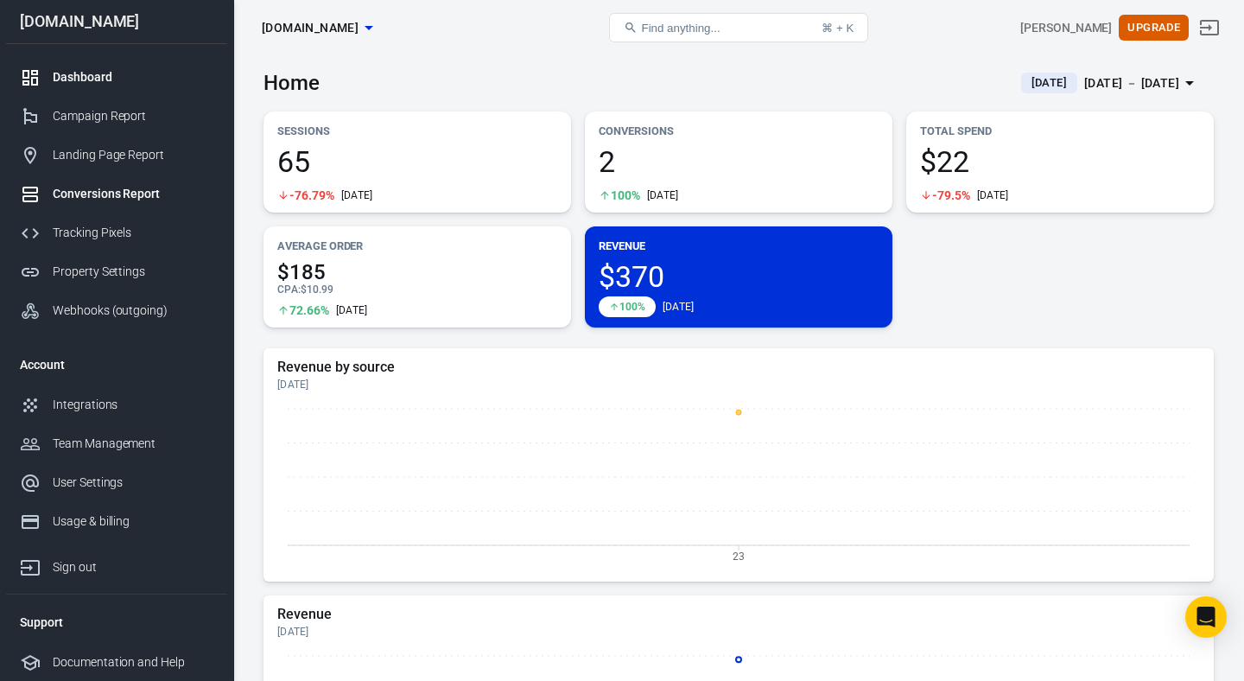
click at [125, 192] on div "Conversions Report" at bounding box center [133, 194] width 161 height 18
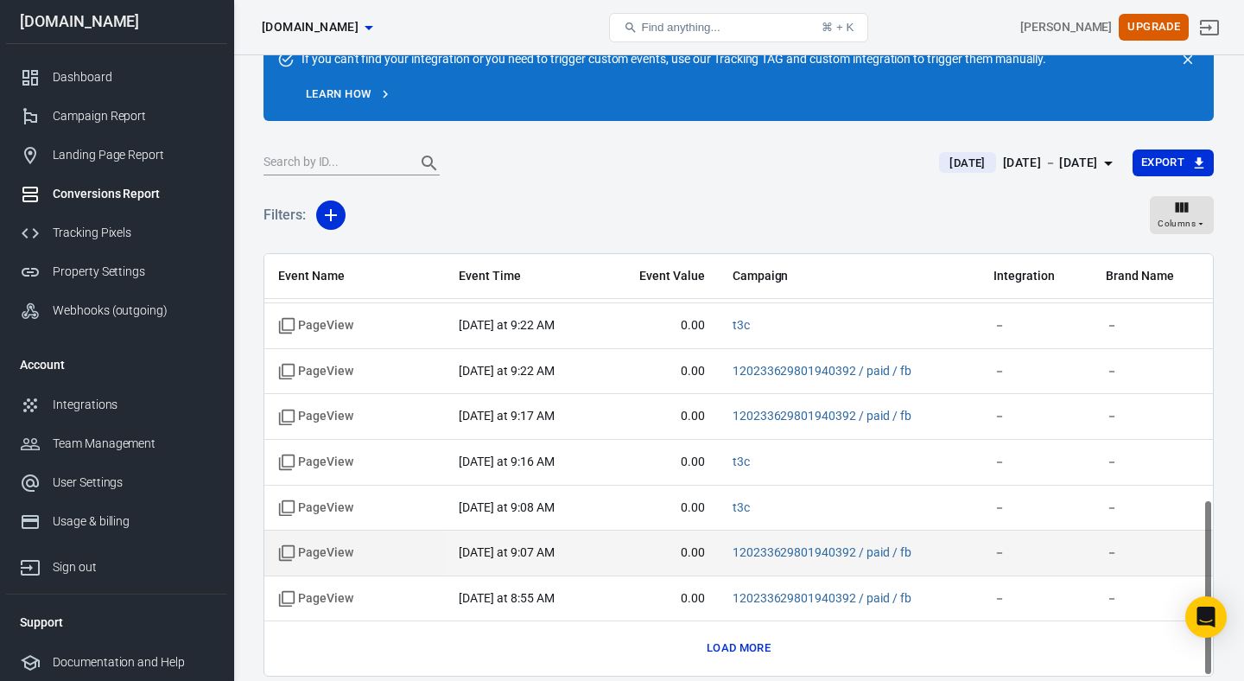
scroll to position [144, 0]
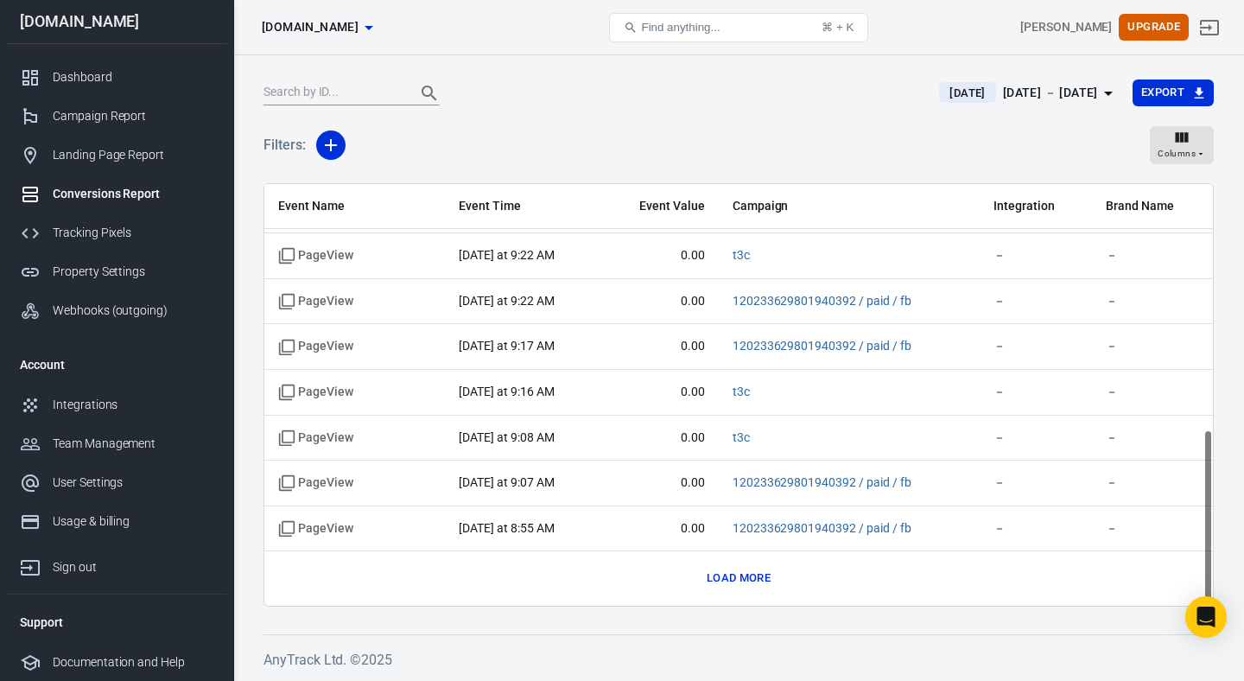
click at [1030, 97] on div "[DATE] － [DATE]" at bounding box center [1050, 93] width 95 height 22
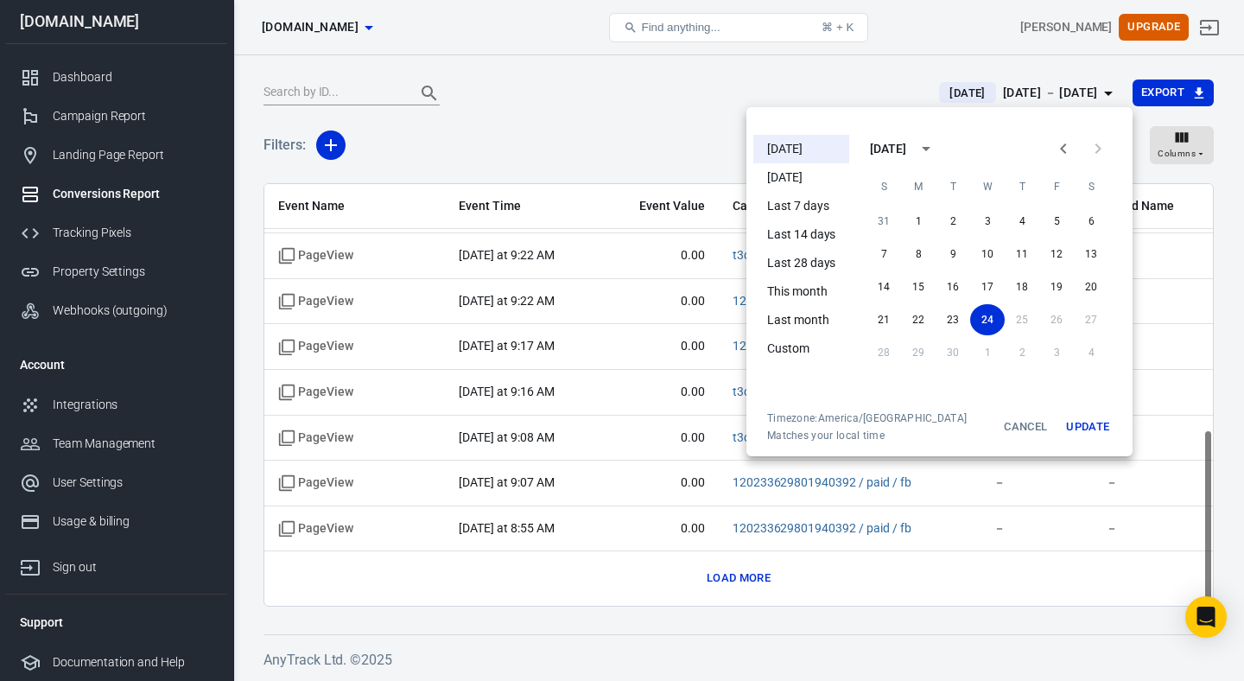
click at [1030, 97] on div at bounding box center [622, 340] width 1244 height 681
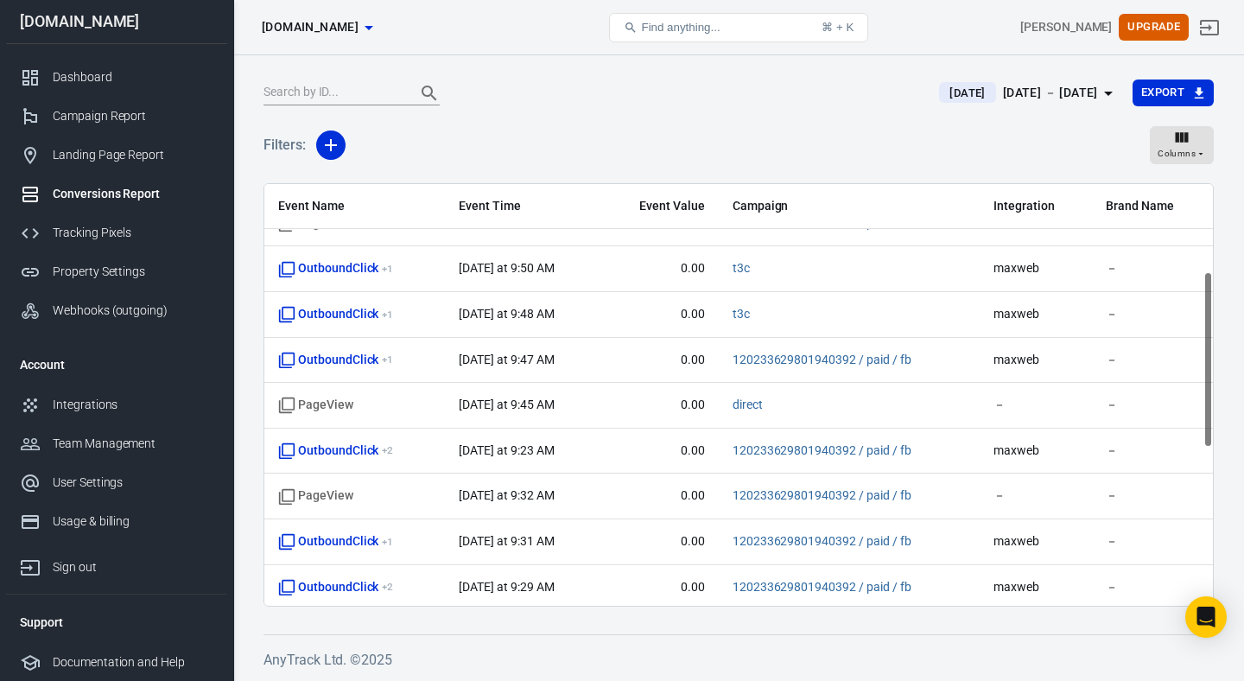
scroll to position [587, 0]
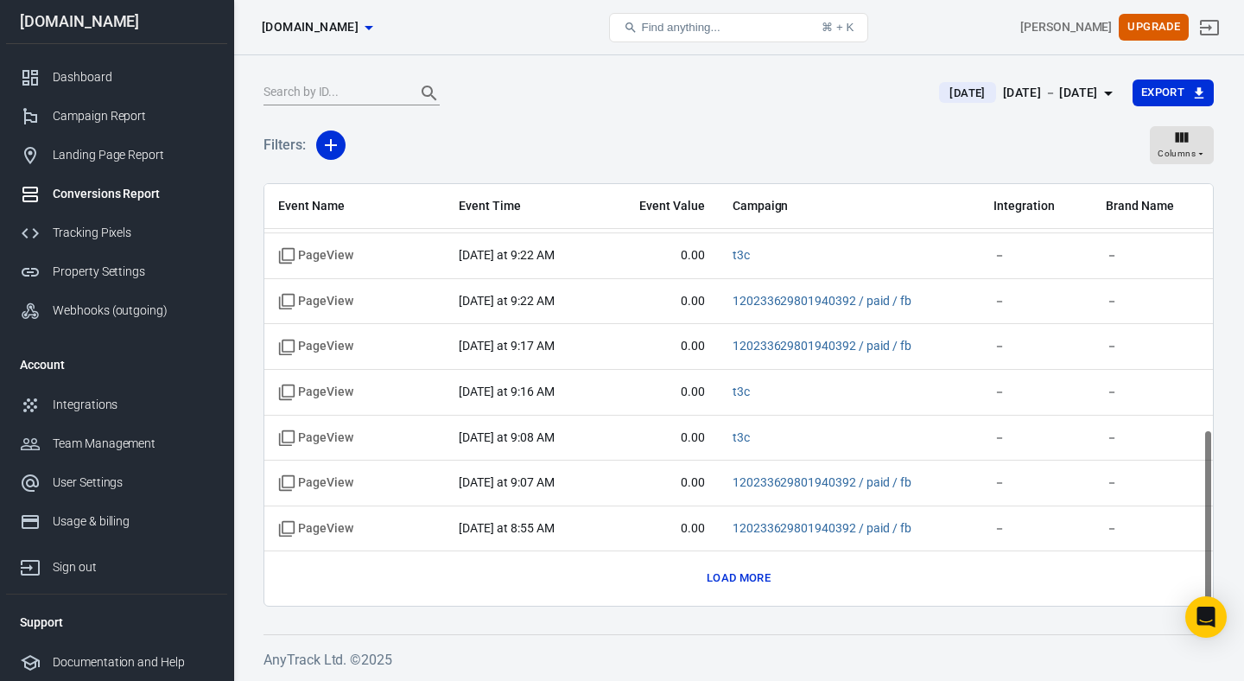
click at [753, 576] on button "Load more" at bounding box center [738, 578] width 73 height 27
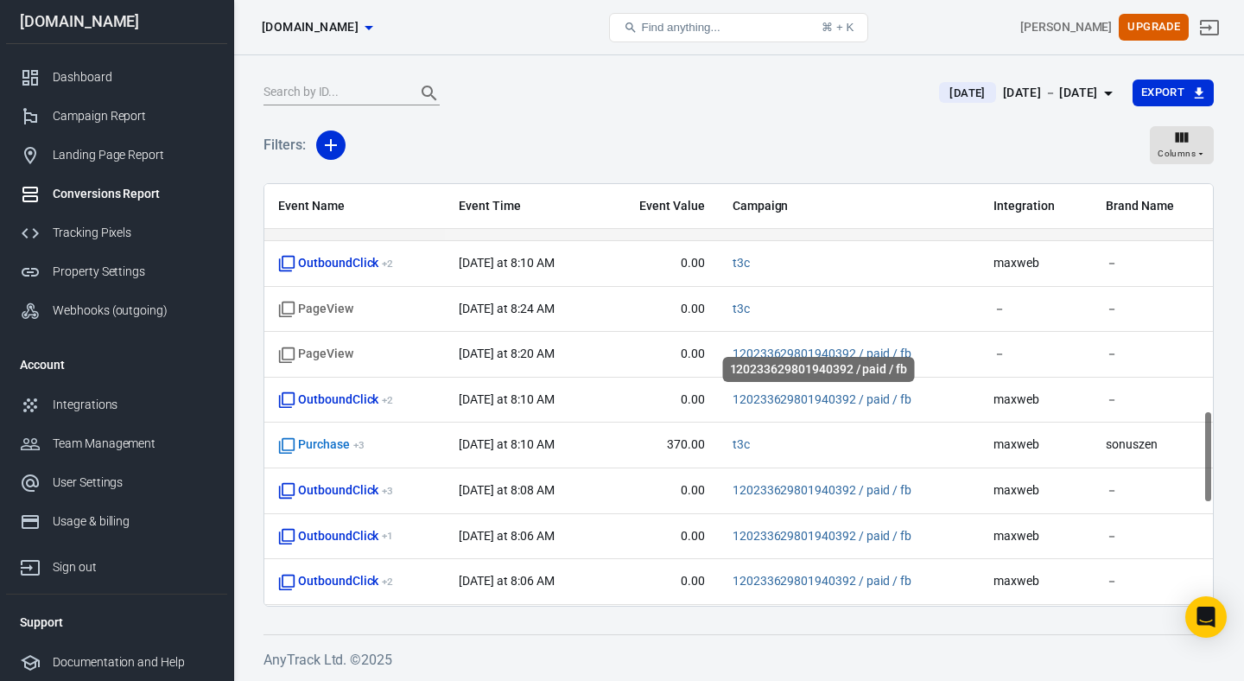
scroll to position [1037, 0]
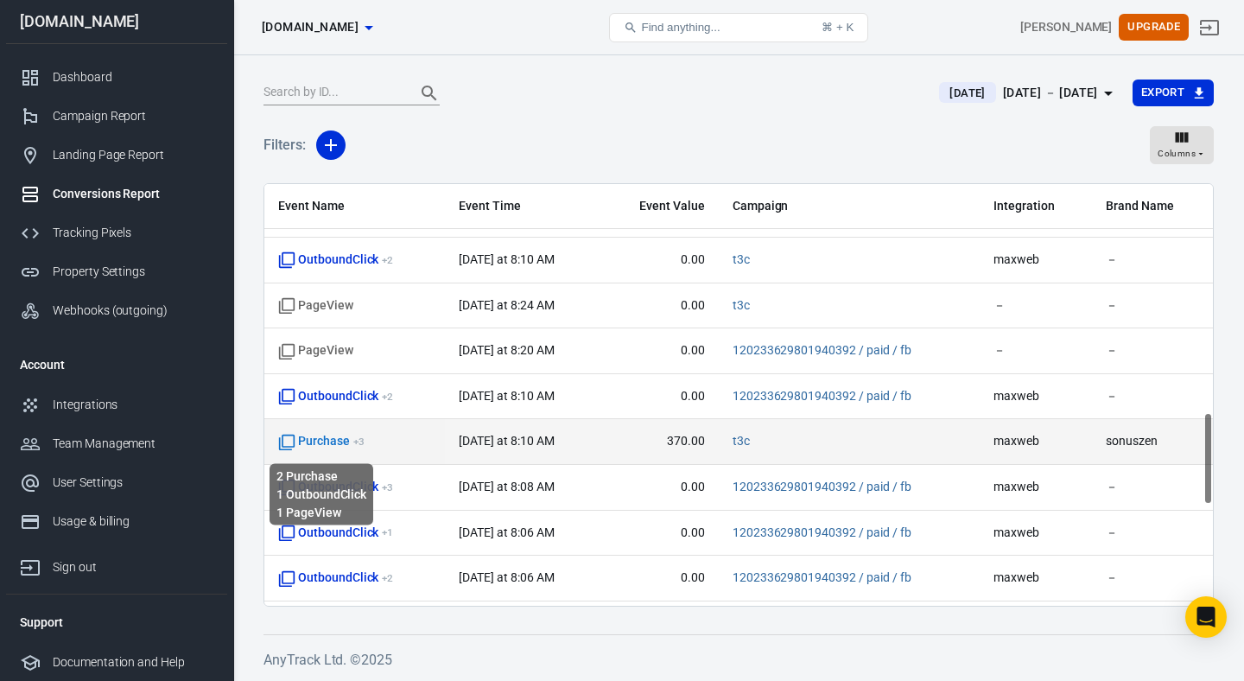
click at [285, 442] on icon "scrollable content" at bounding box center [286, 442] width 17 height 17
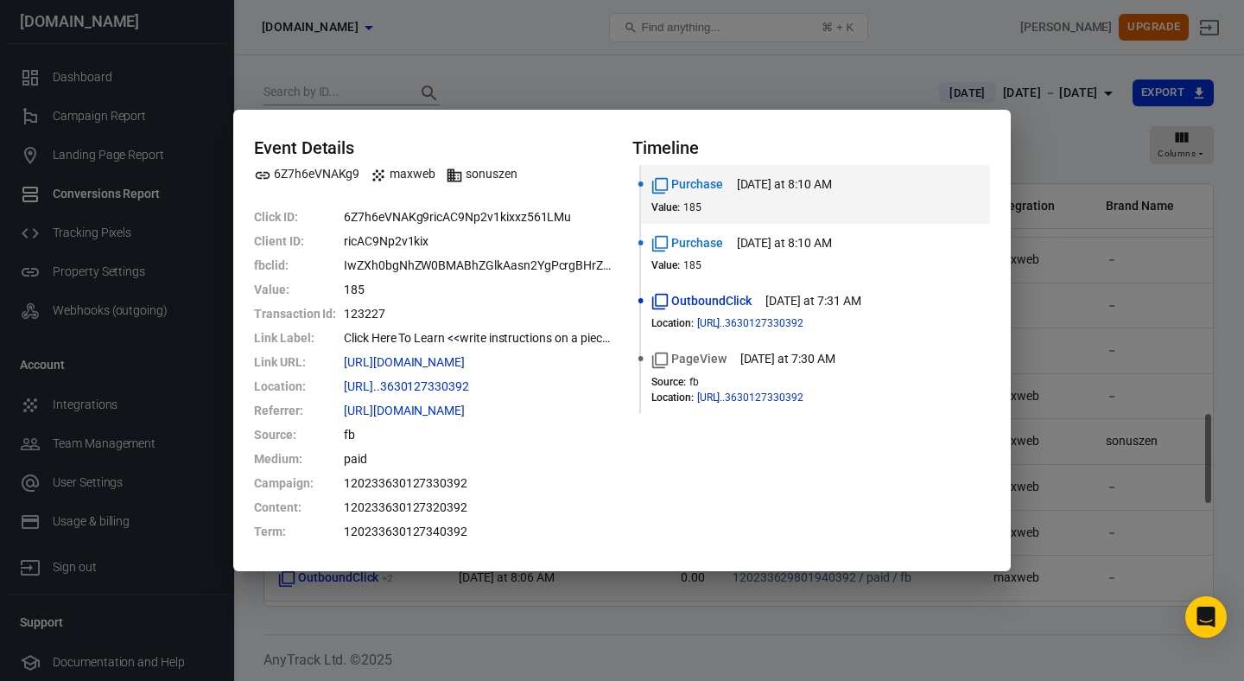
click at [733, 73] on div "Event Details 6Z7h6eVNAKg9 maxweb sonuszen Click ID : 6Z7h6eVNAKg9ricAC9Np2v1ki…" at bounding box center [622, 340] width 1244 height 681
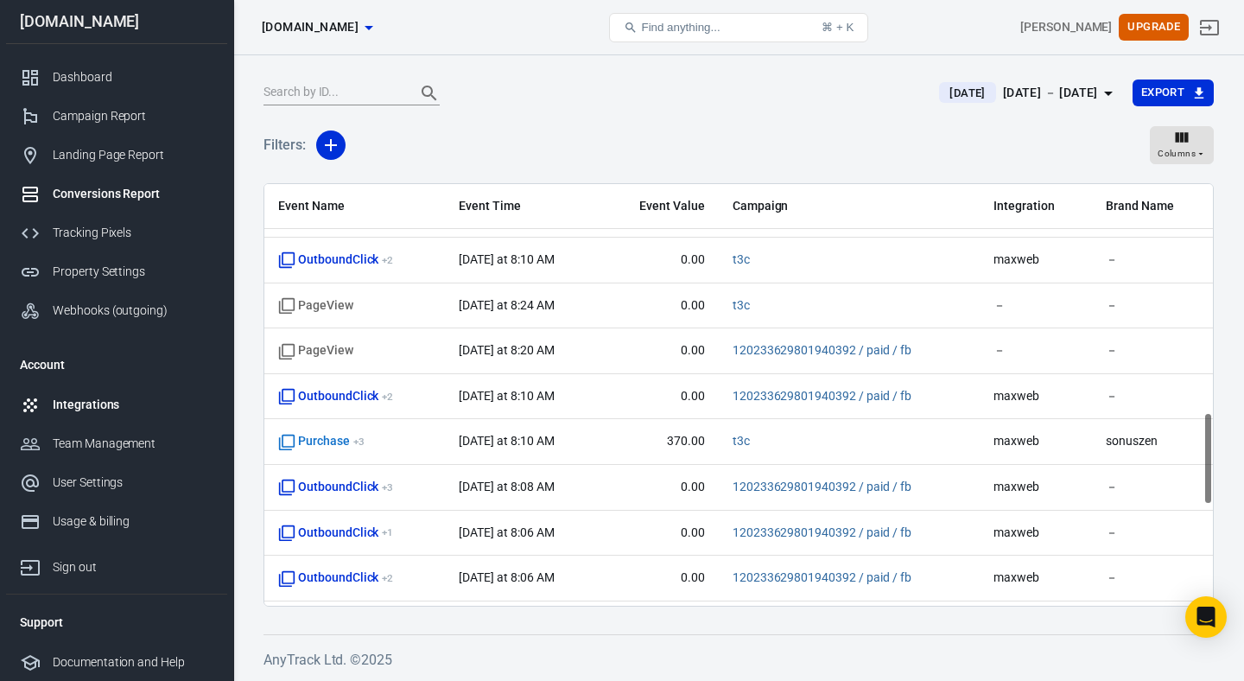
click at [107, 402] on div "Integrations" at bounding box center [133, 405] width 161 height 18
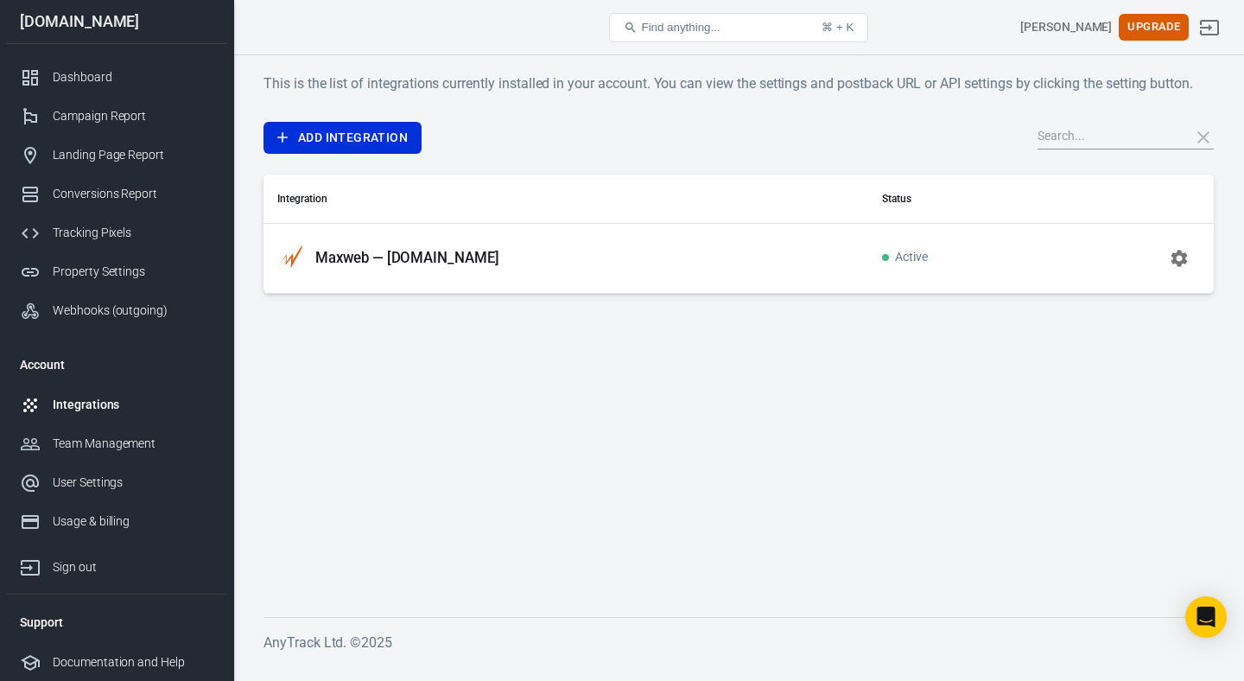
click at [371, 162] on div "Add Integration Integration Status Maxweb — kateandbradsplace.live Active" at bounding box center [738, 208] width 950 height 172
click at [371, 144] on link "Add Integration" at bounding box center [342, 138] width 158 height 32
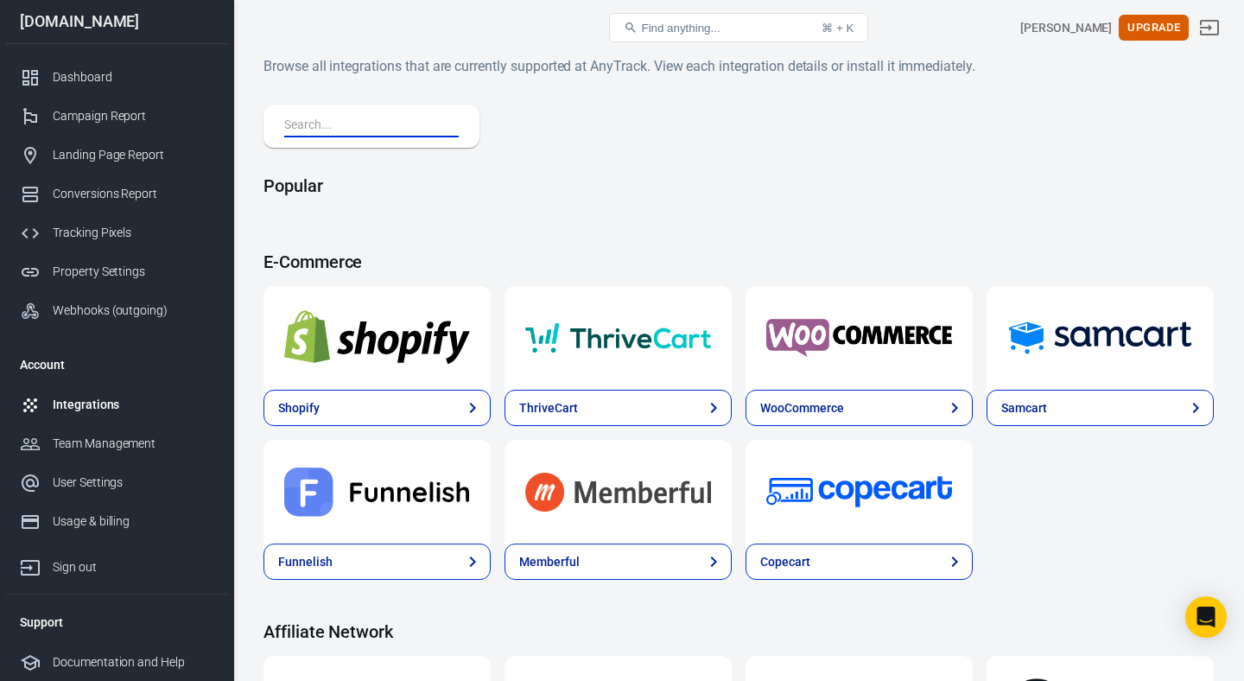
click at [435, 131] on input "text" at bounding box center [368, 126] width 168 height 22
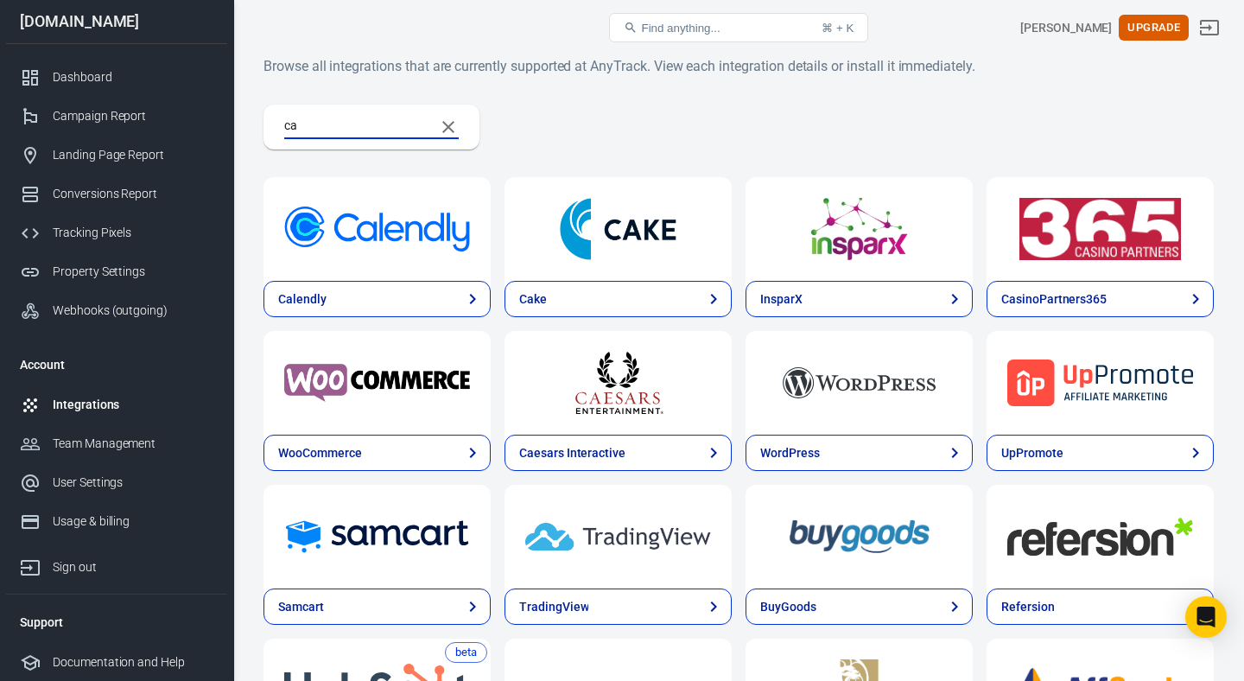
type input "c"
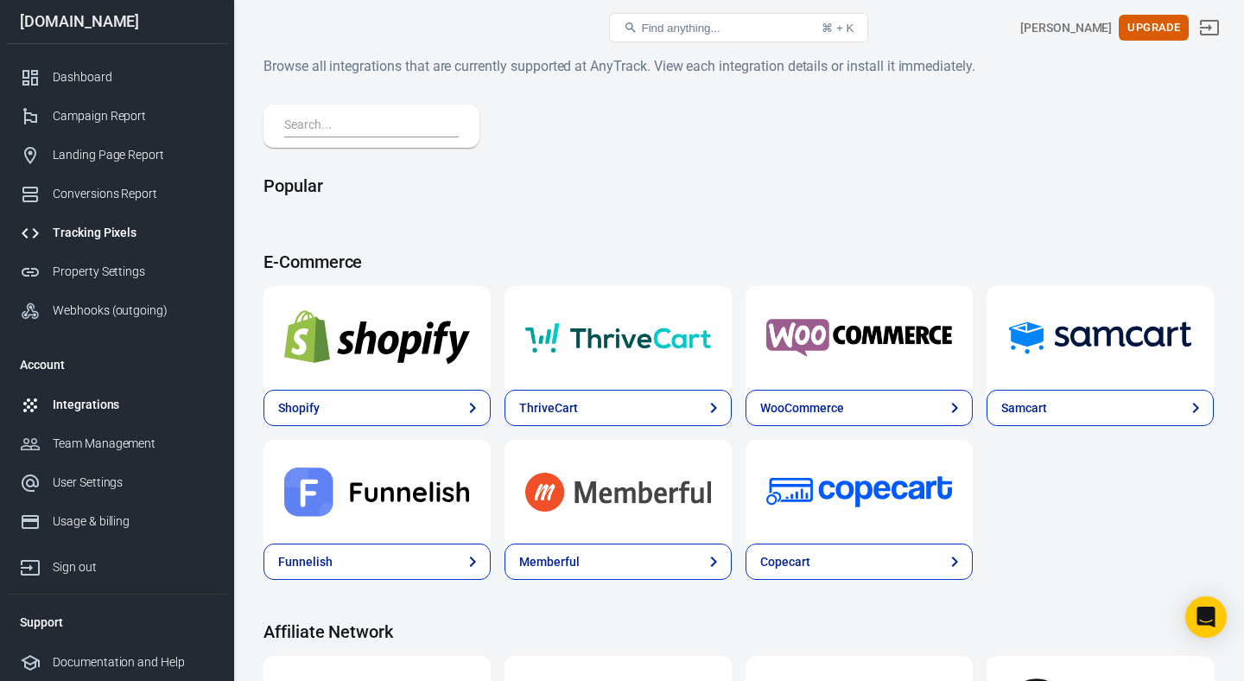
click at [152, 237] on div "Tracking Pixels" at bounding box center [133, 233] width 161 height 18
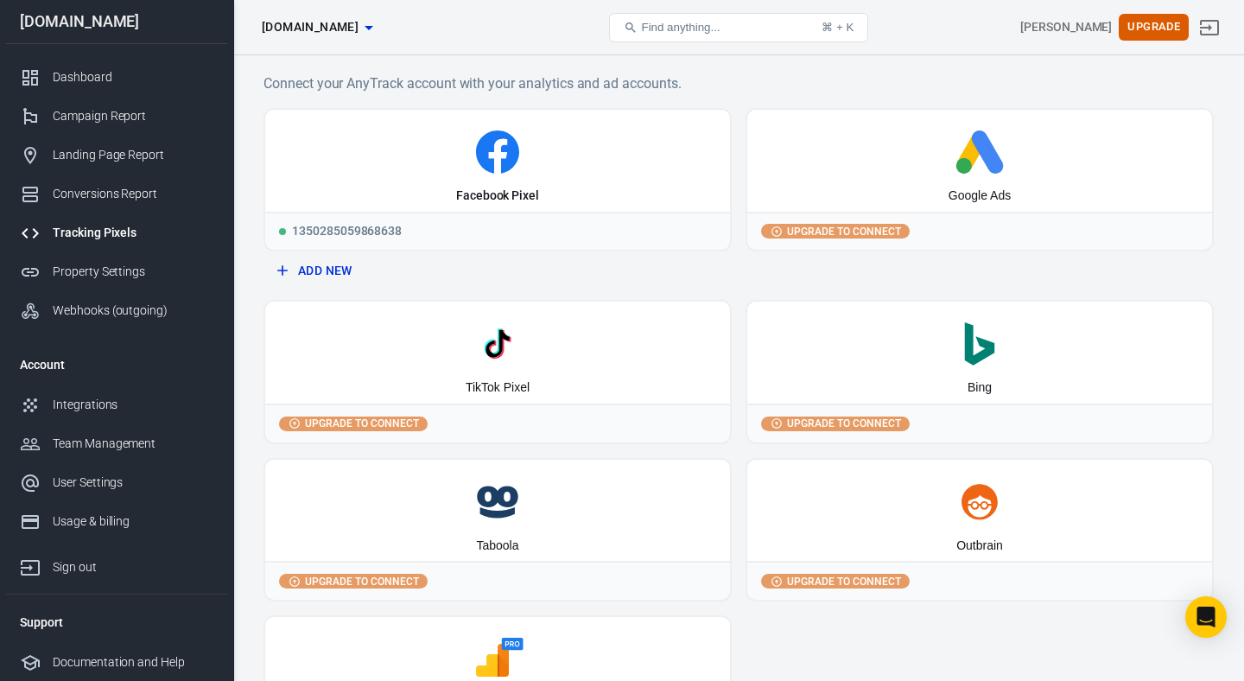
click at [341, 271] on button "Add New" at bounding box center [497, 271] width 454 height 32
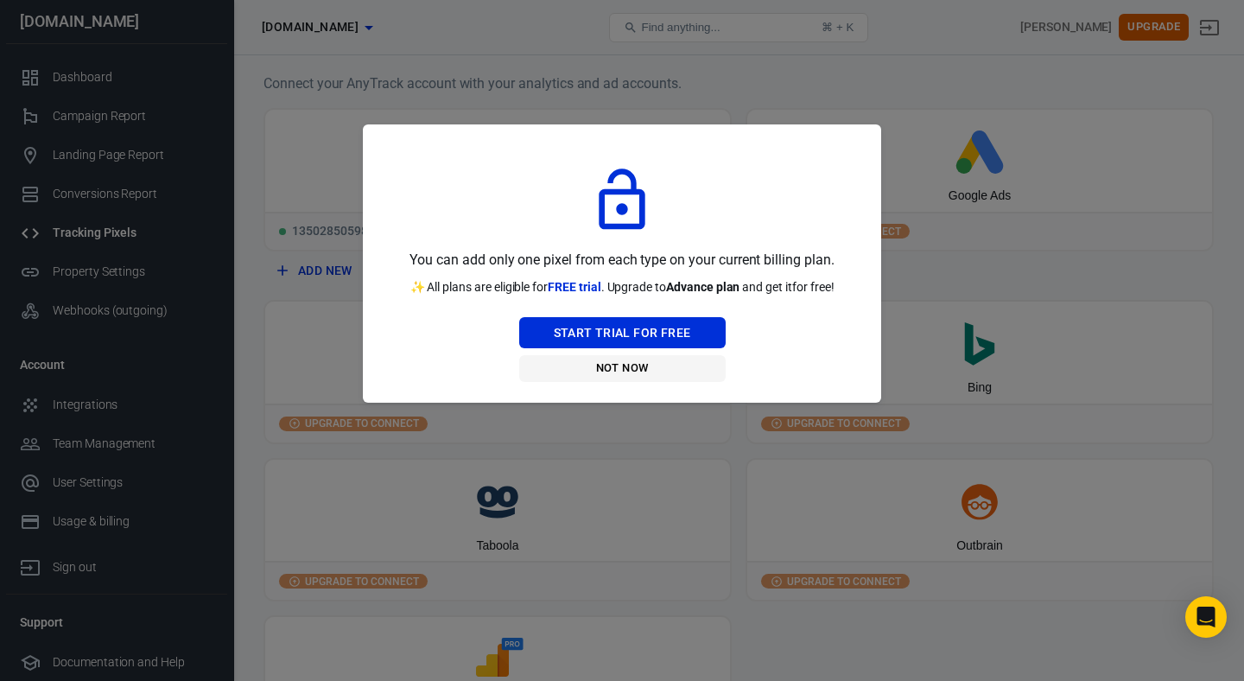
click at [631, 368] on button "Not Now" at bounding box center [622, 368] width 206 height 27
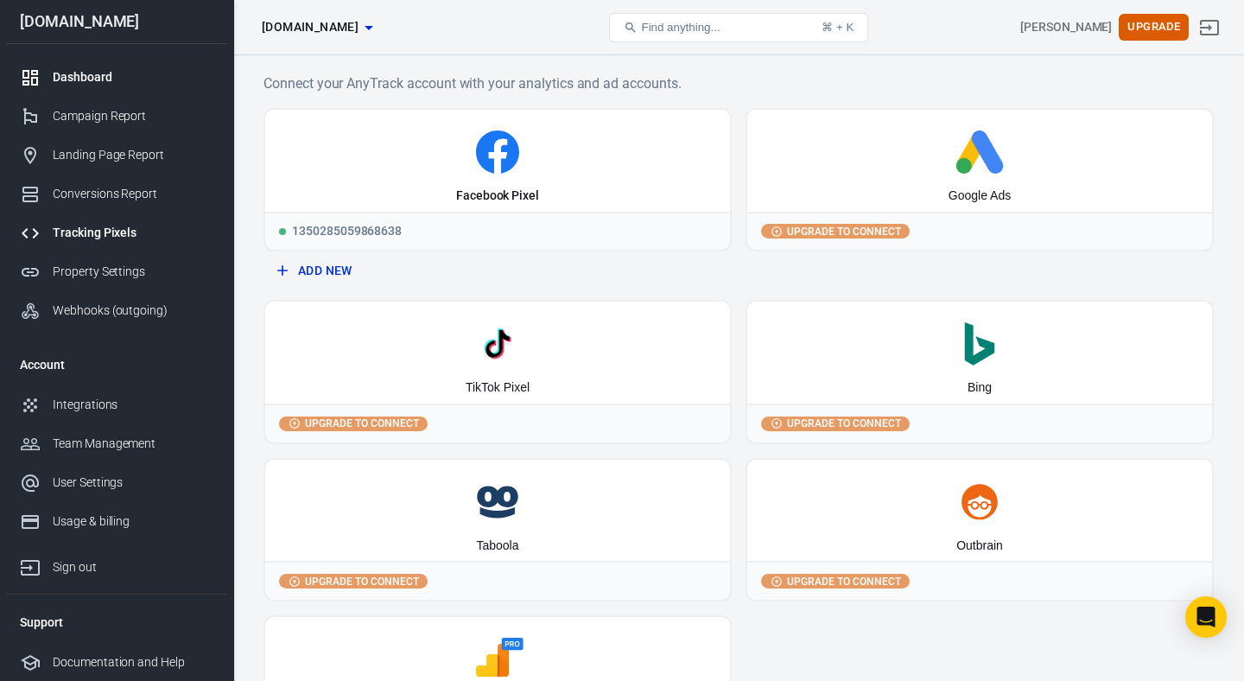
click at [105, 76] on div "Dashboard" at bounding box center [133, 77] width 161 height 18
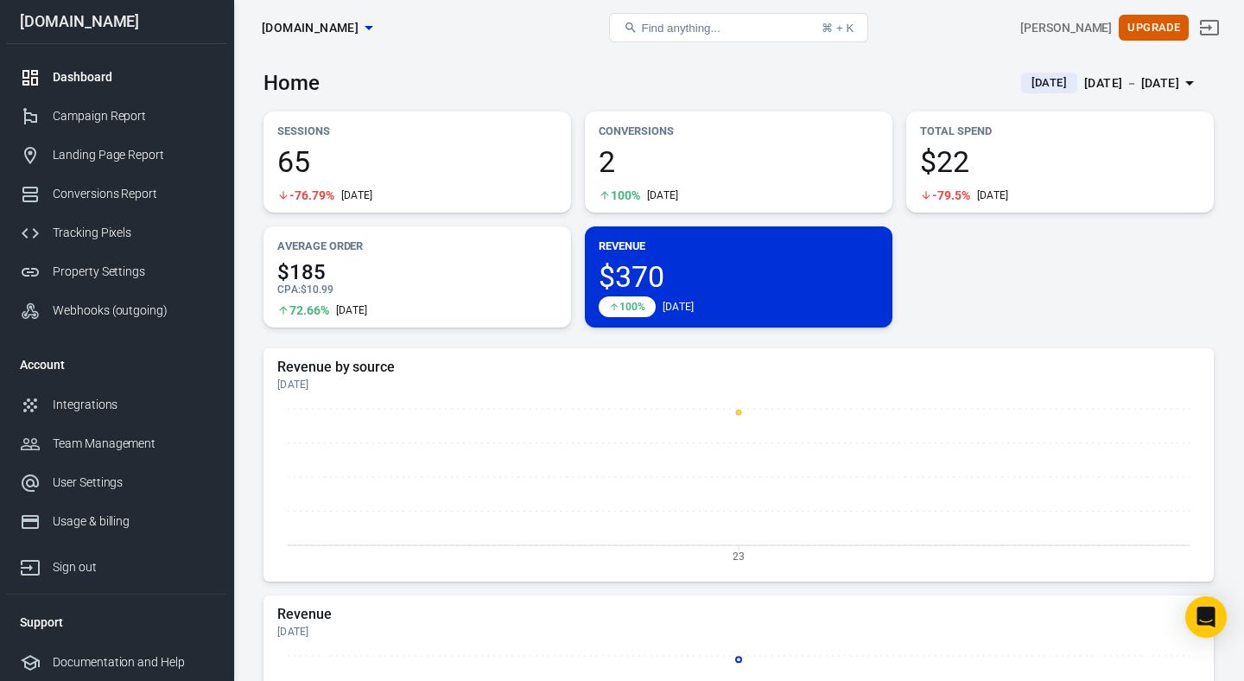
click at [1106, 88] on div "[DATE] － [DATE]" at bounding box center [1131, 84] width 95 height 22
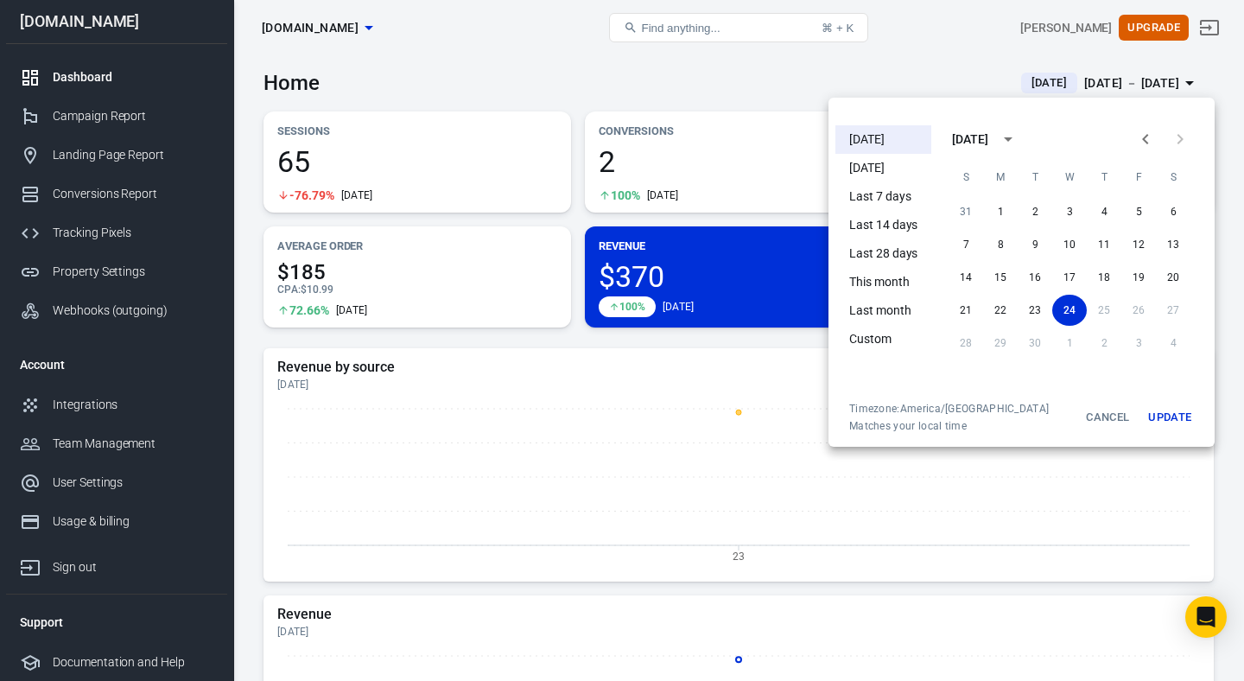
click at [886, 168] on li "[DATE]" at bounding box center [883, 168] width 96 height 29
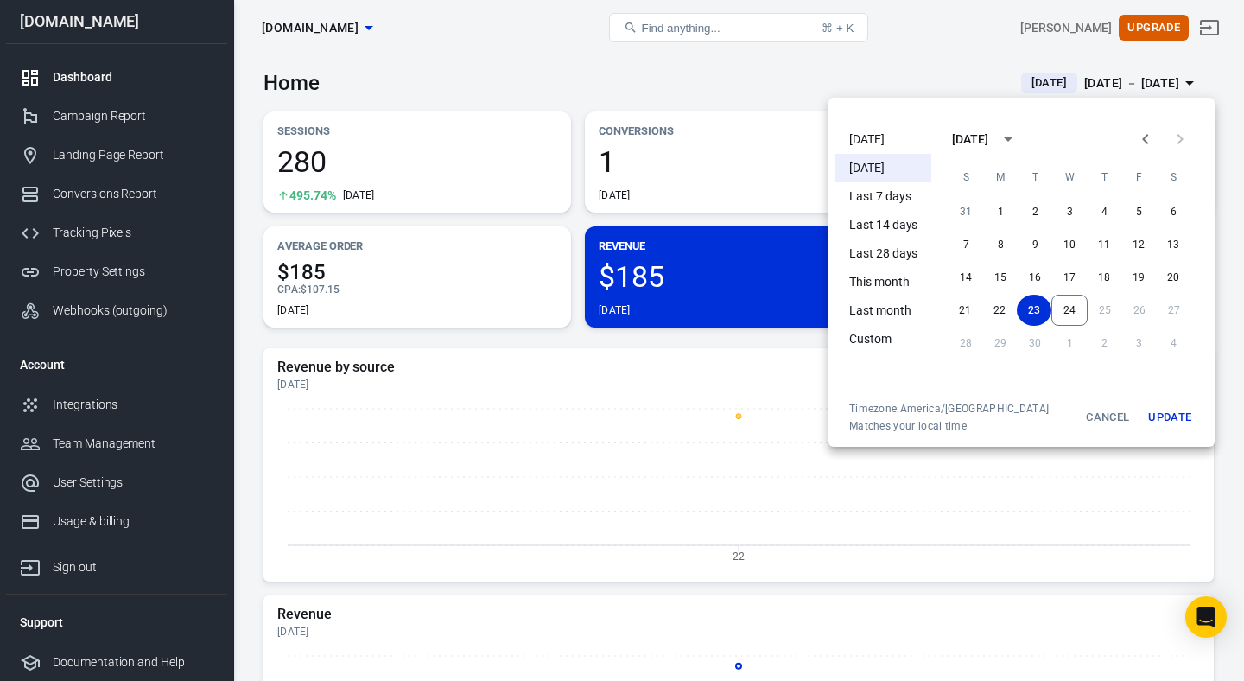
click at [572, 366] on div at bounding box center [622, 340] width 1244 height 681
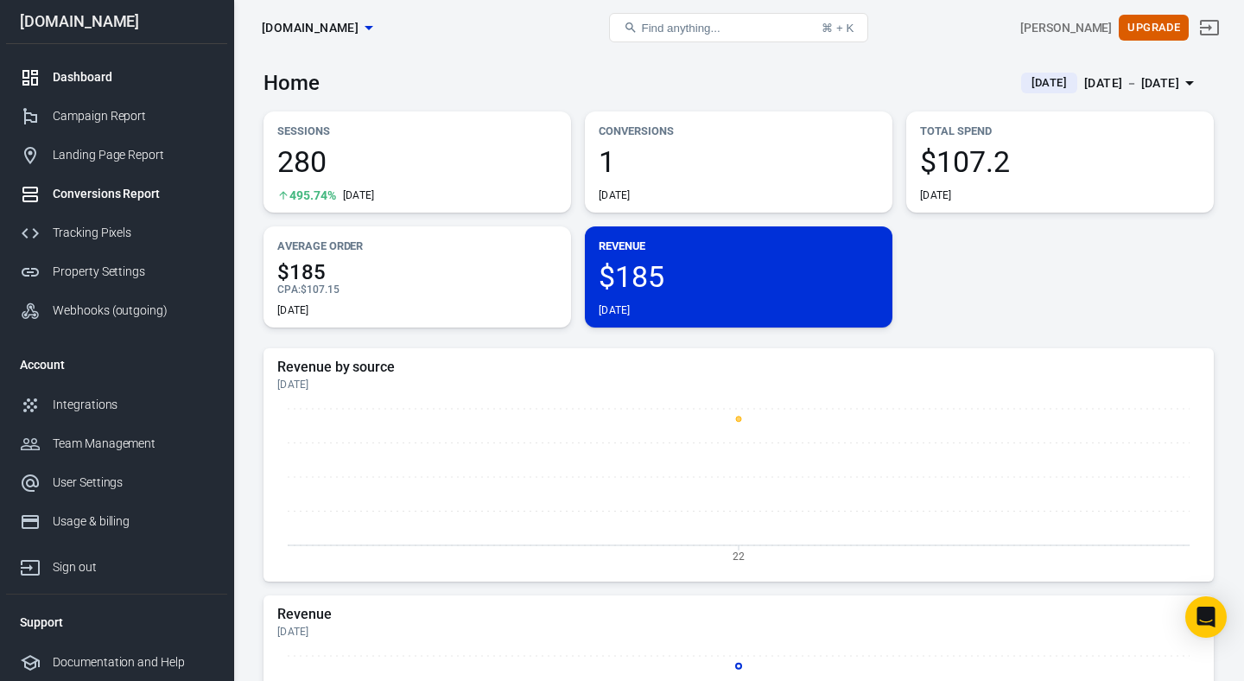
click at [133, 196] on div "Conversions Report" at bounding box center [133, 194] width 161 height 18
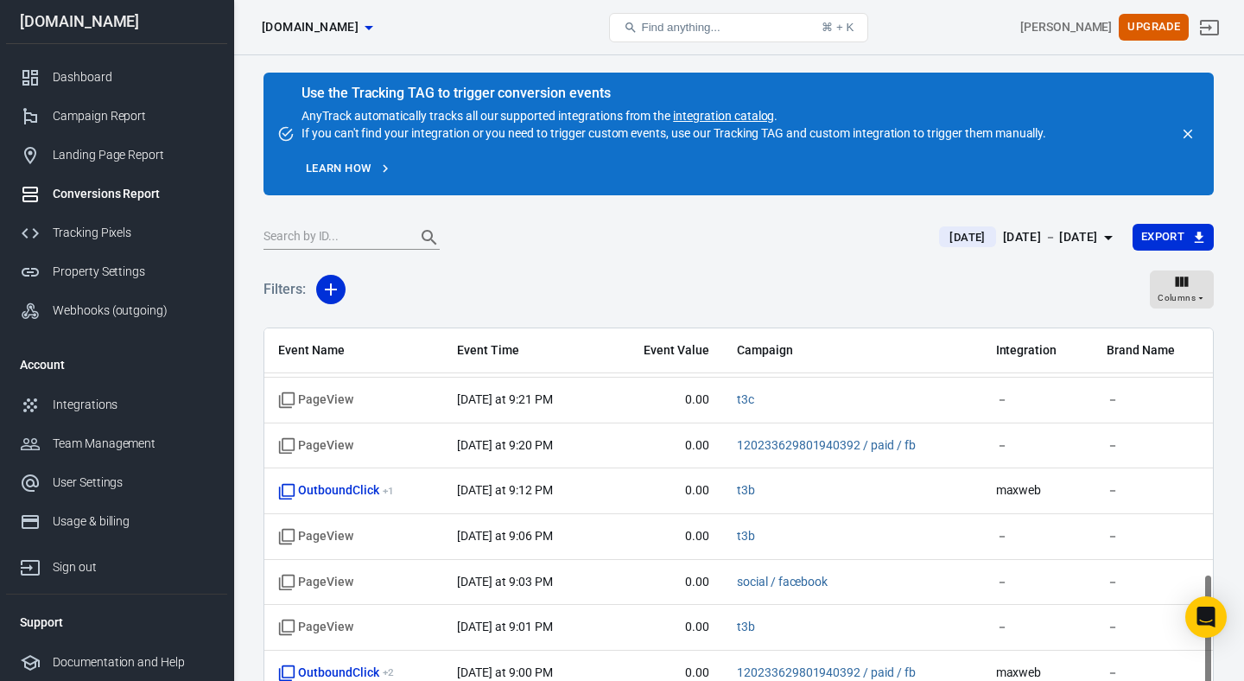
scroll to position [144, 0]
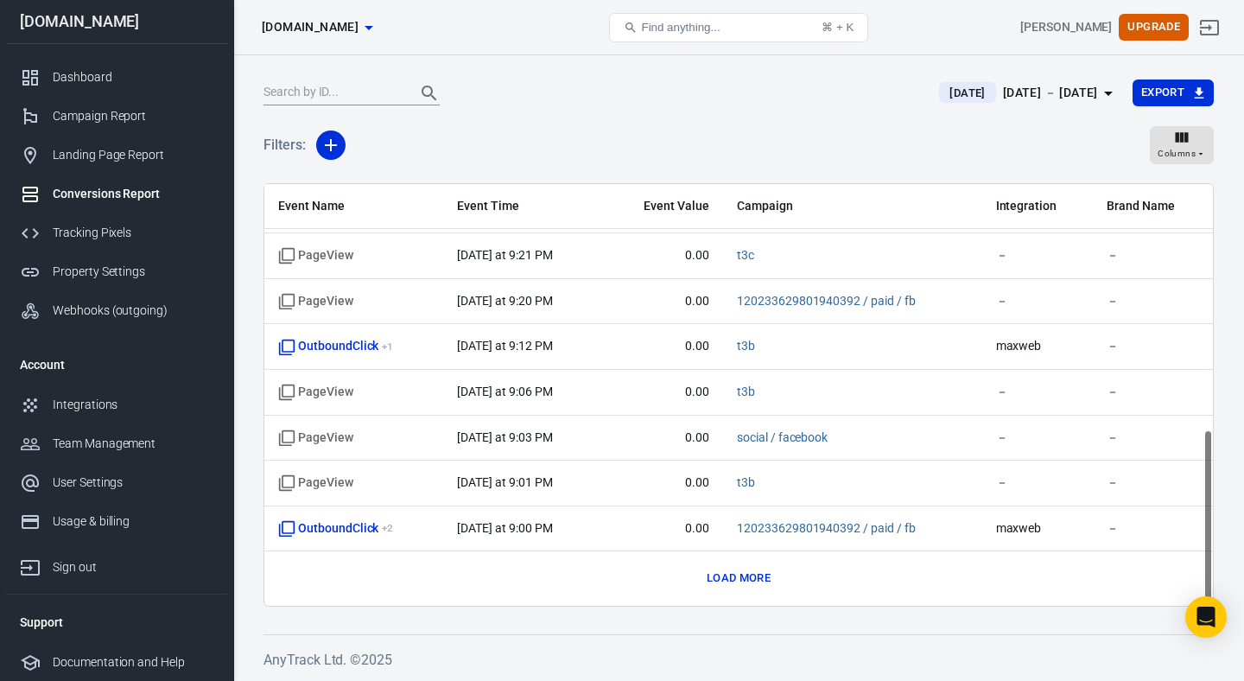
click at [745, 580] on button "Load more" at bounding box center [738, 578] width 73 height 27
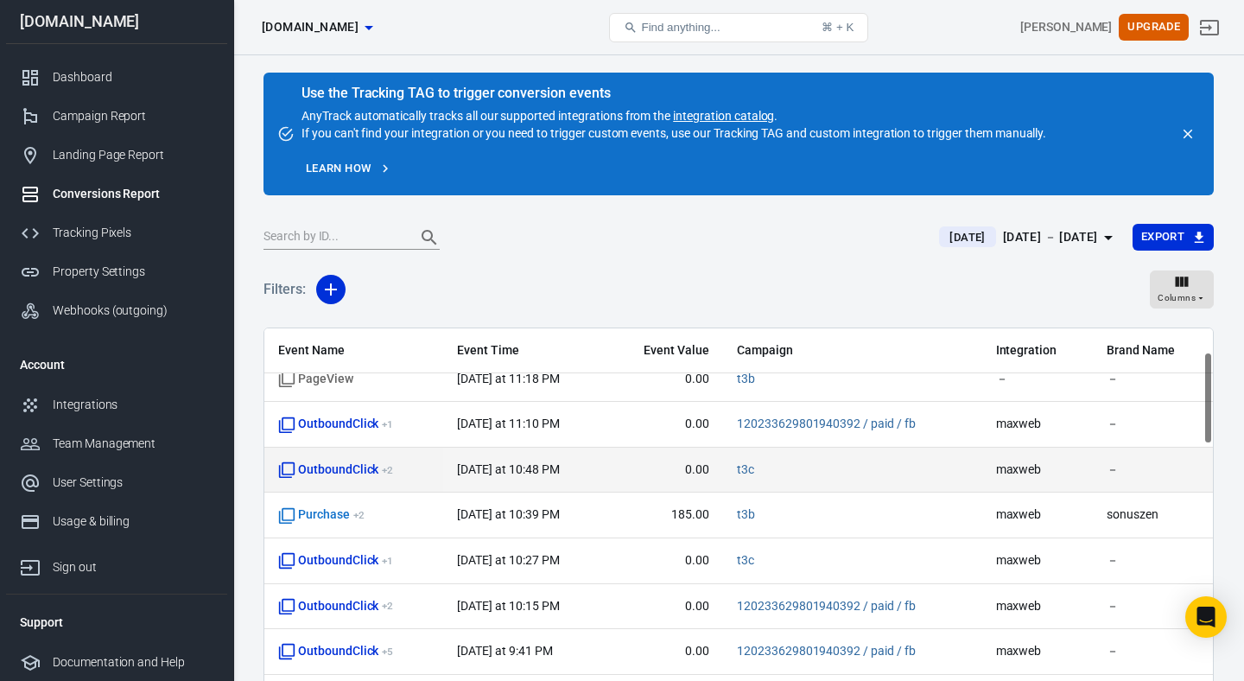
scroll to position [114, 0]
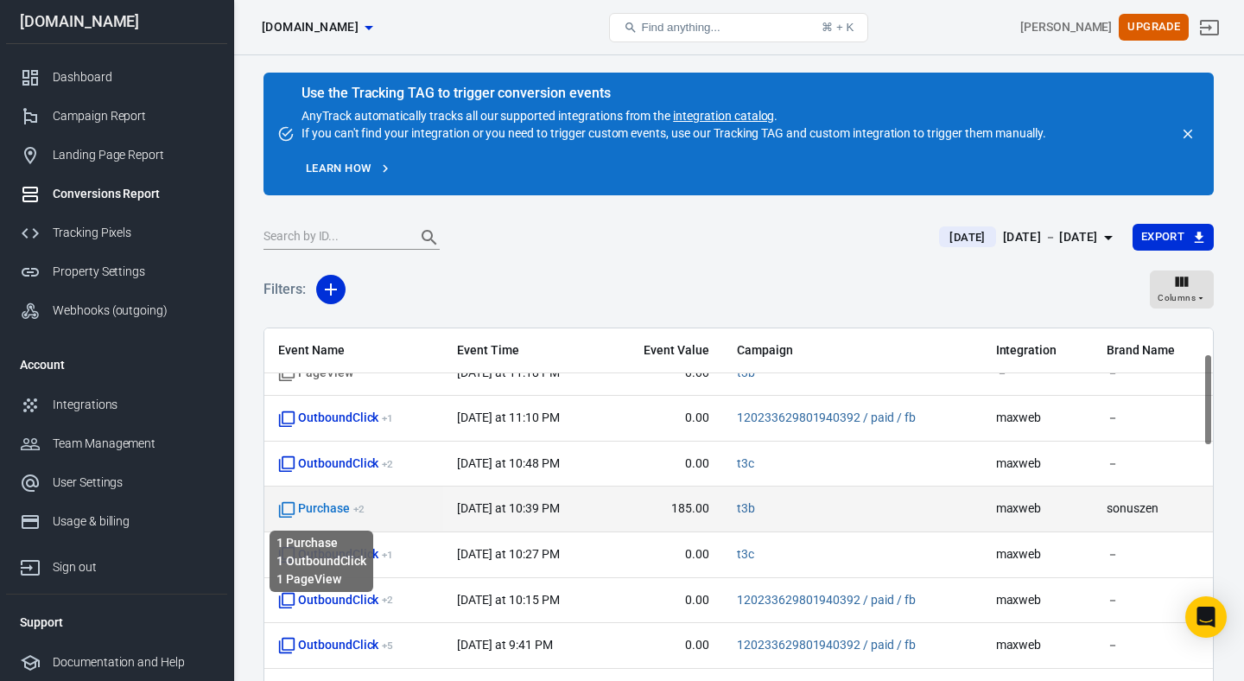
click at [287, 510] on icon "scrollable content" at bounding box center [286, 509] width 17 height 17
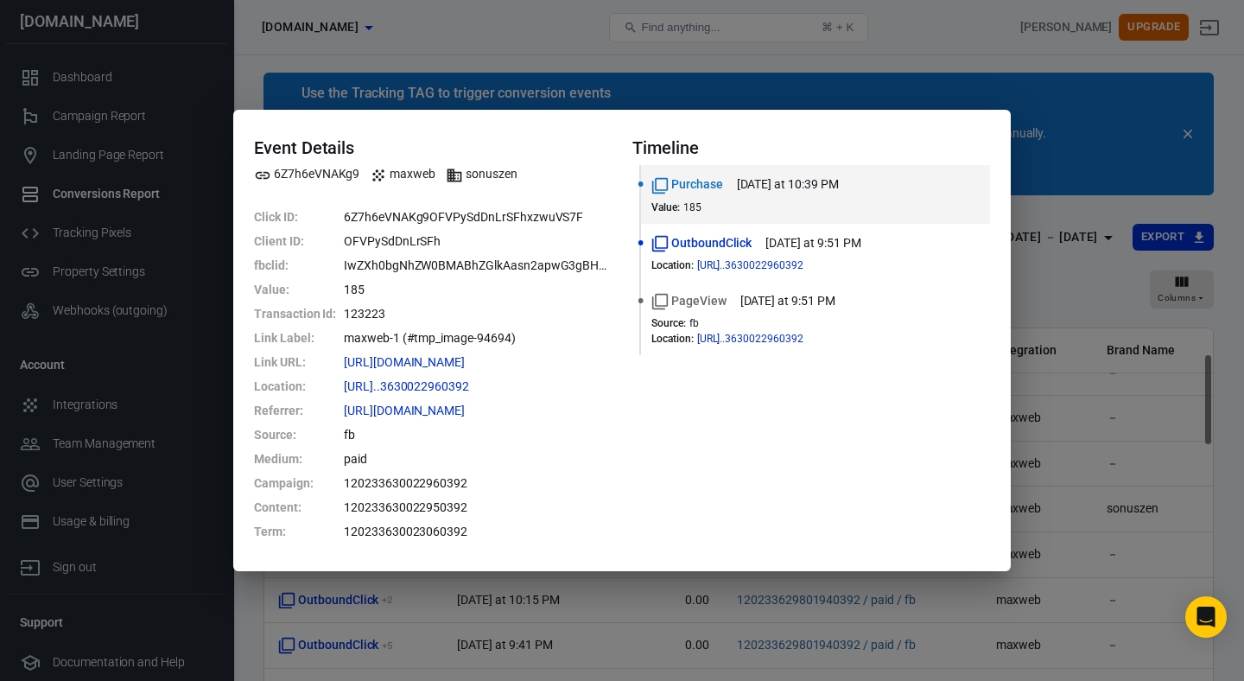
click at [1098, 311] on div "Event Details 6Z7h6eVNAKg9 maxweb sonuszen Click ID : 6Z7h6eVNAKg9OFVPySdDnLrSF…" at bounding box center [622, 340] width 1244 height 681
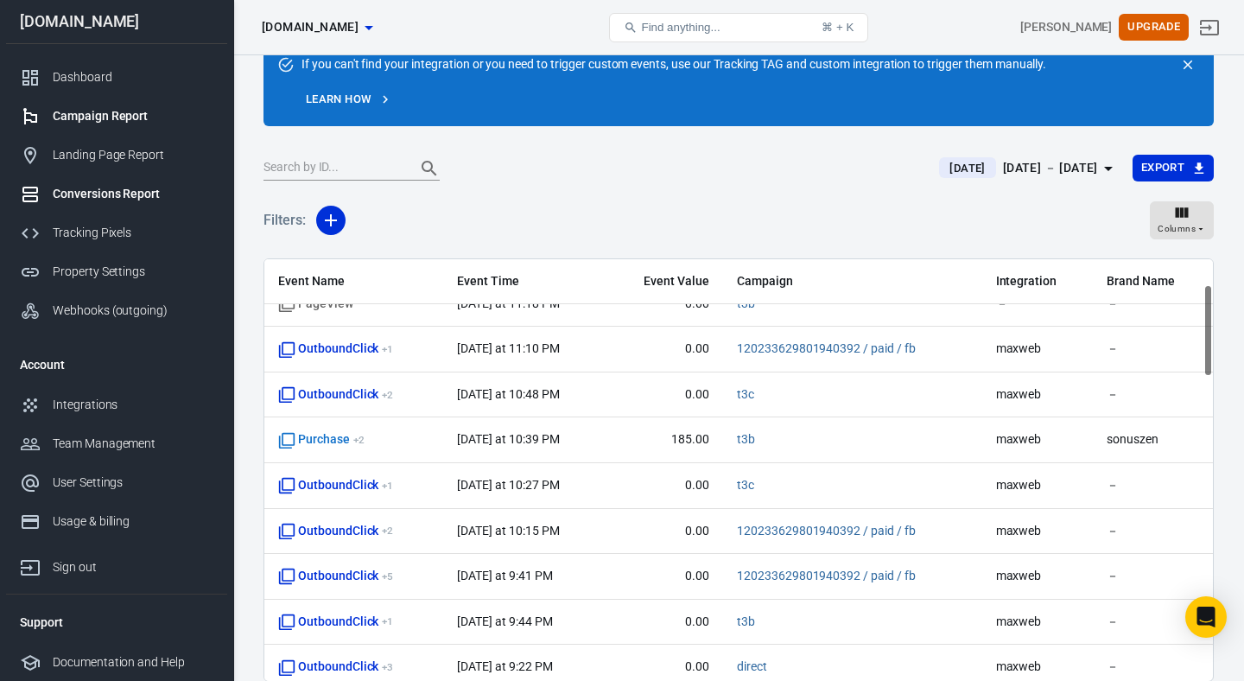
scroll to position [0, 0]
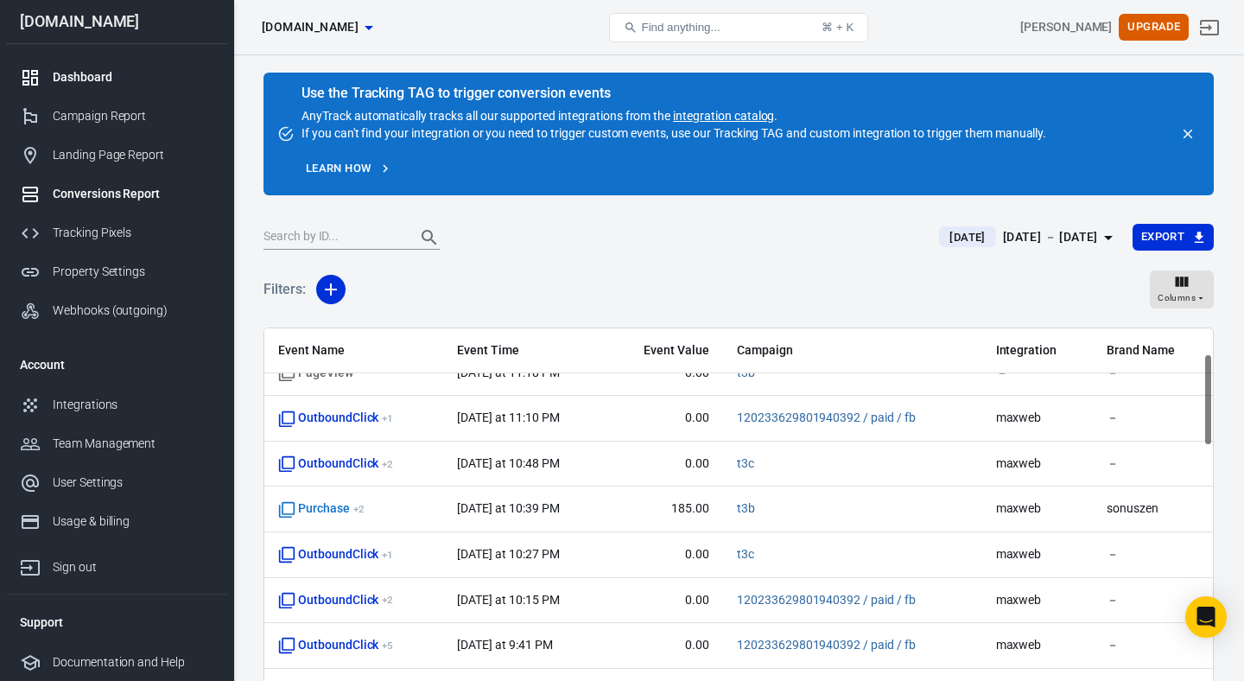
click at [83, 84] on div "Dashboard" at bounding box center [133, 77] width 161 height 18
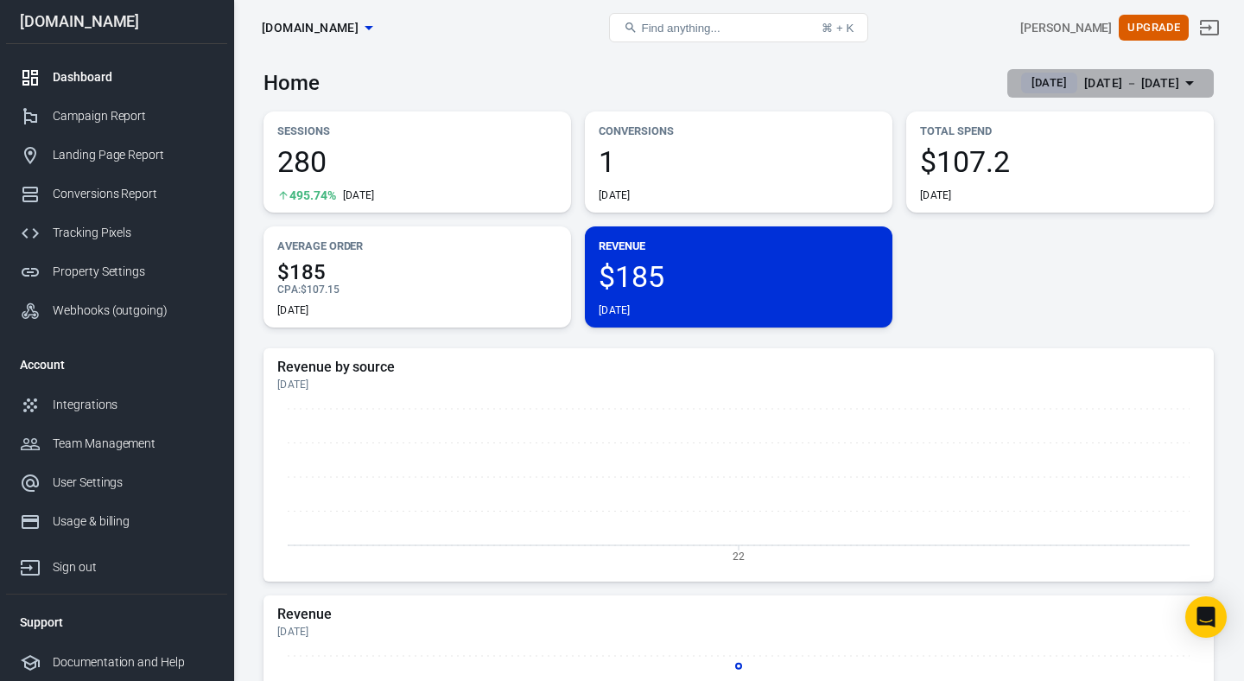
click at [1084, 86] on div "[DATE] － [DATE]" at bounding box center [1131, 84] width 95 height 22
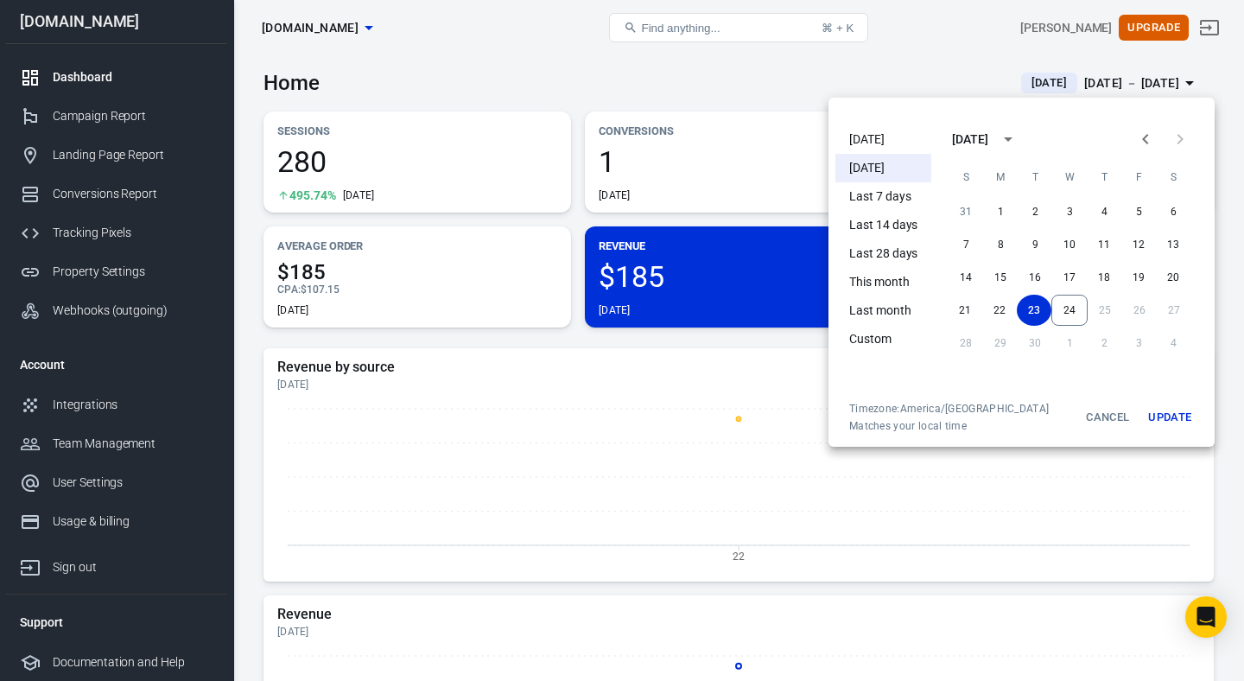
click at [876, 142] on li "[DATE]" at bounding box center [883, 139] width 96 height 29
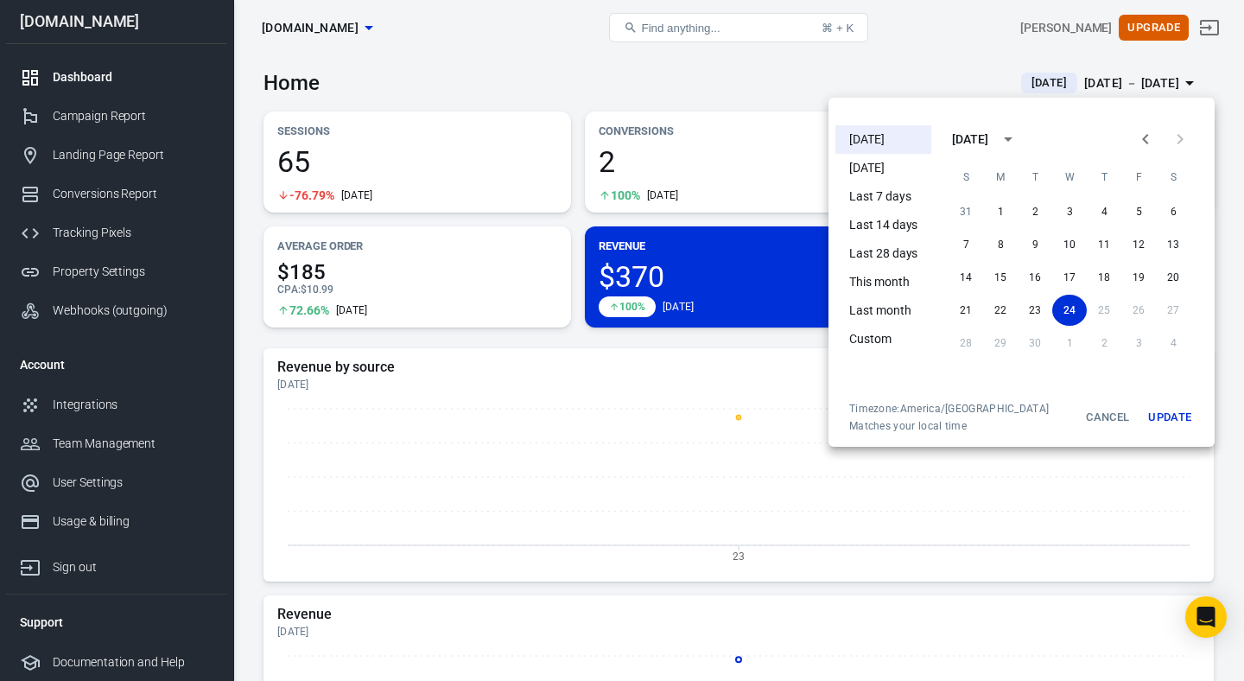
click at [863, 51] on div at bounding box center [622, 340] width 1244 height 681
